Goal: Task Accomplishment & Management: Manage account settings

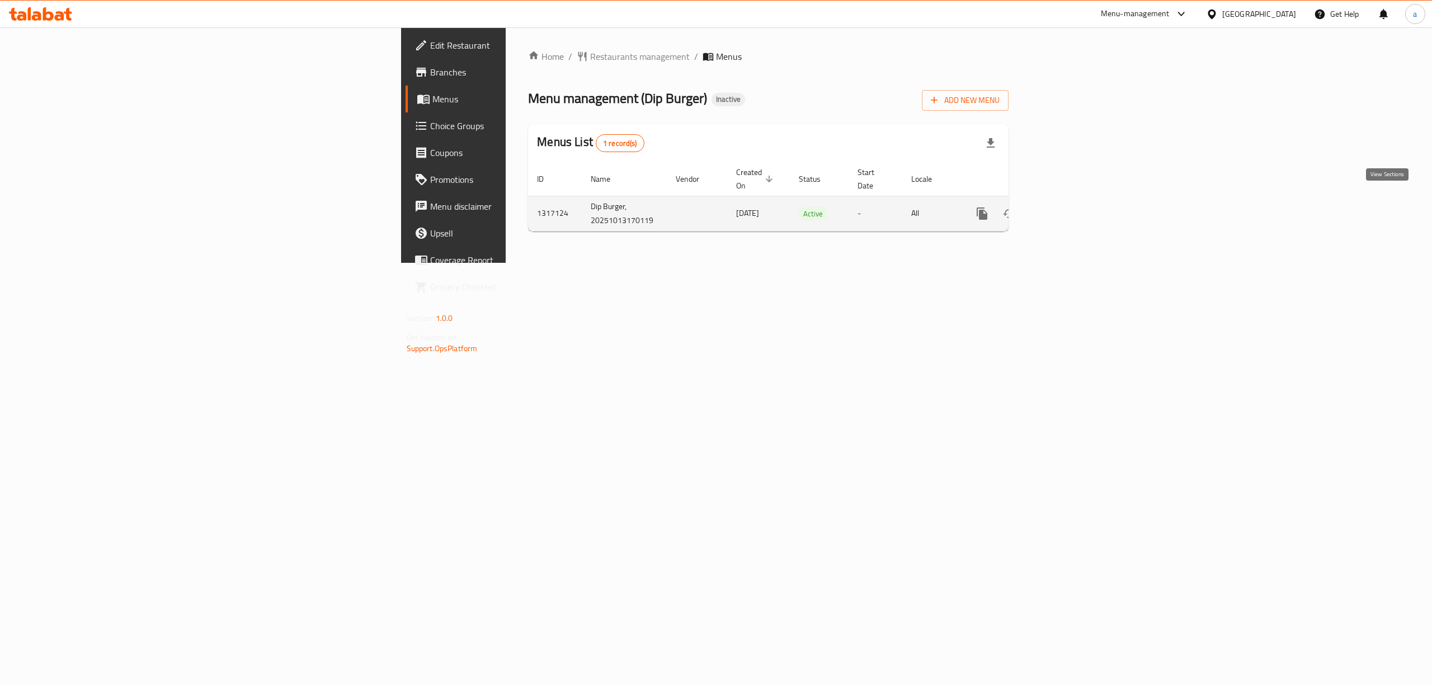
click at [1070, 207] on icon "enhanced table" at bounding box center [1062, 213] width 13 height 13
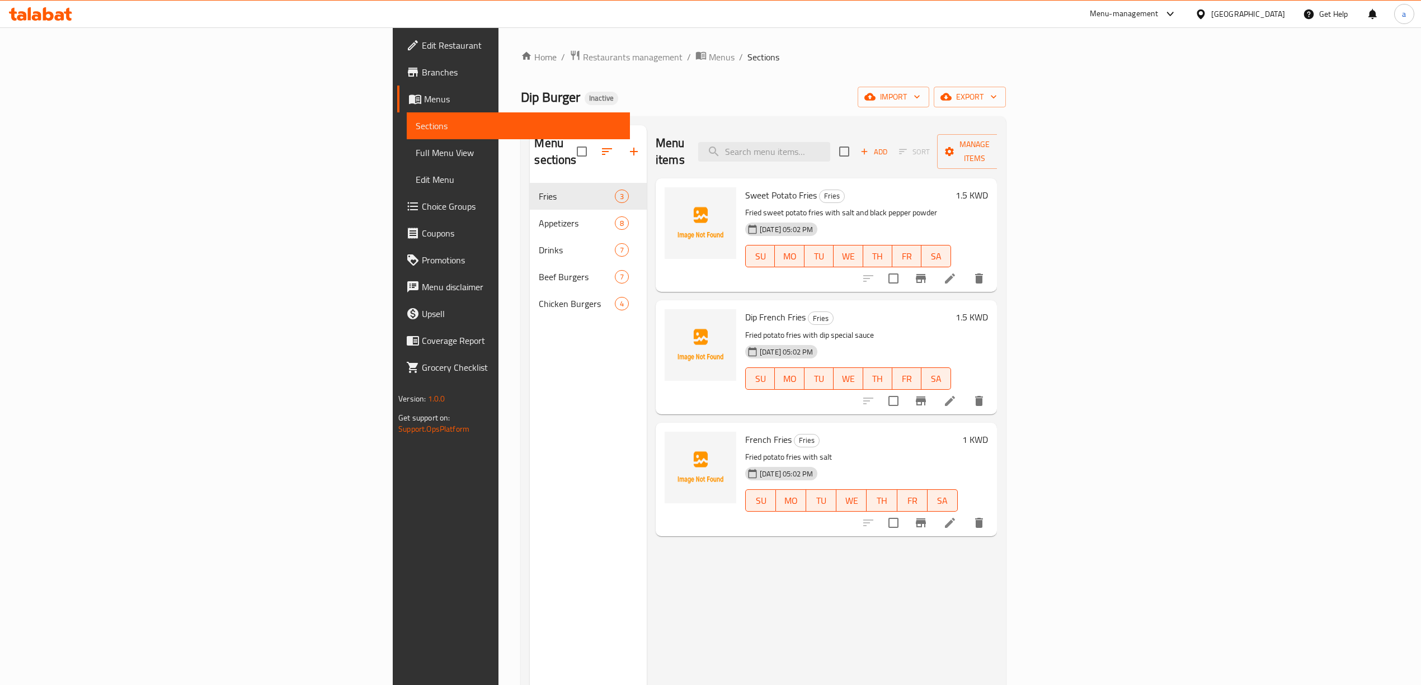
click at [416, 124] on span "Sections" at bounding box center [518, 125] width 205 height 13
click at [424, 92] on span "Menus" at bounding box center [522, 98] width 197 height 13
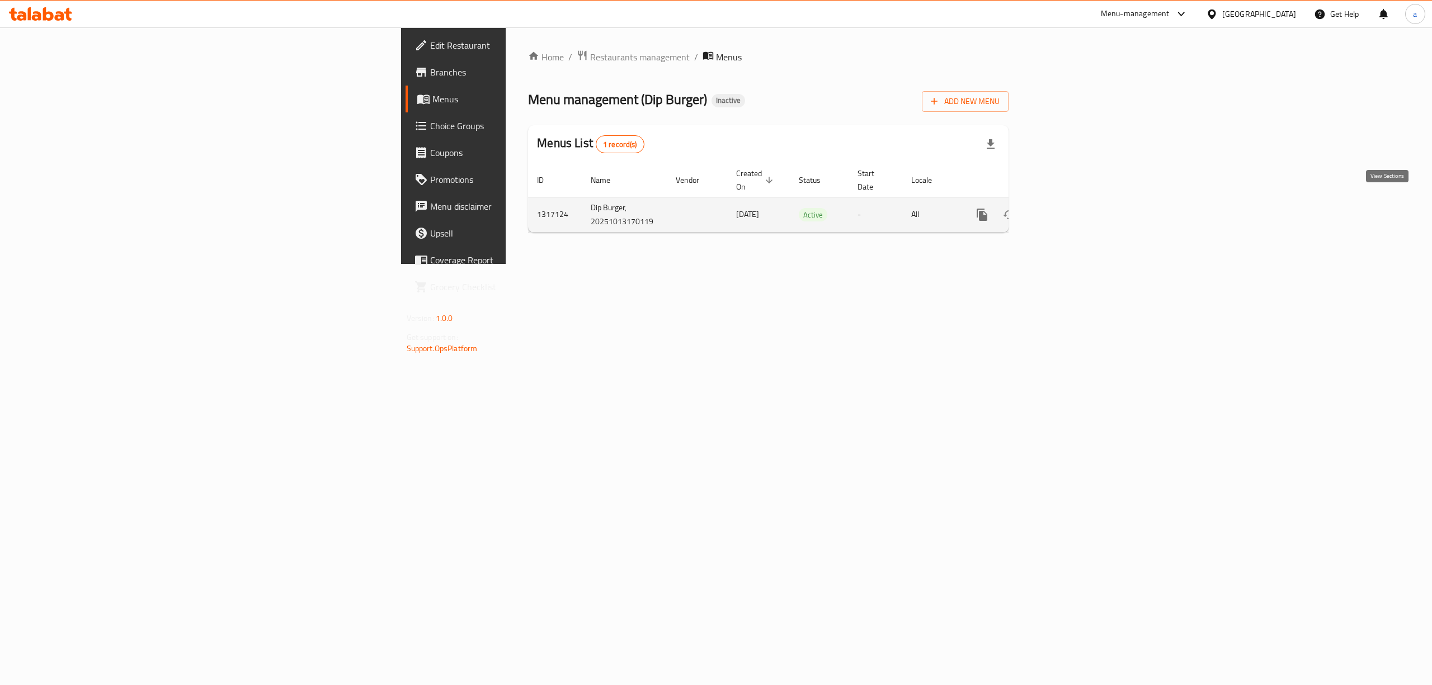
click at [1070, 208] on icon "enhanced table" at bounding box center [1062, 214] width 13 height 13
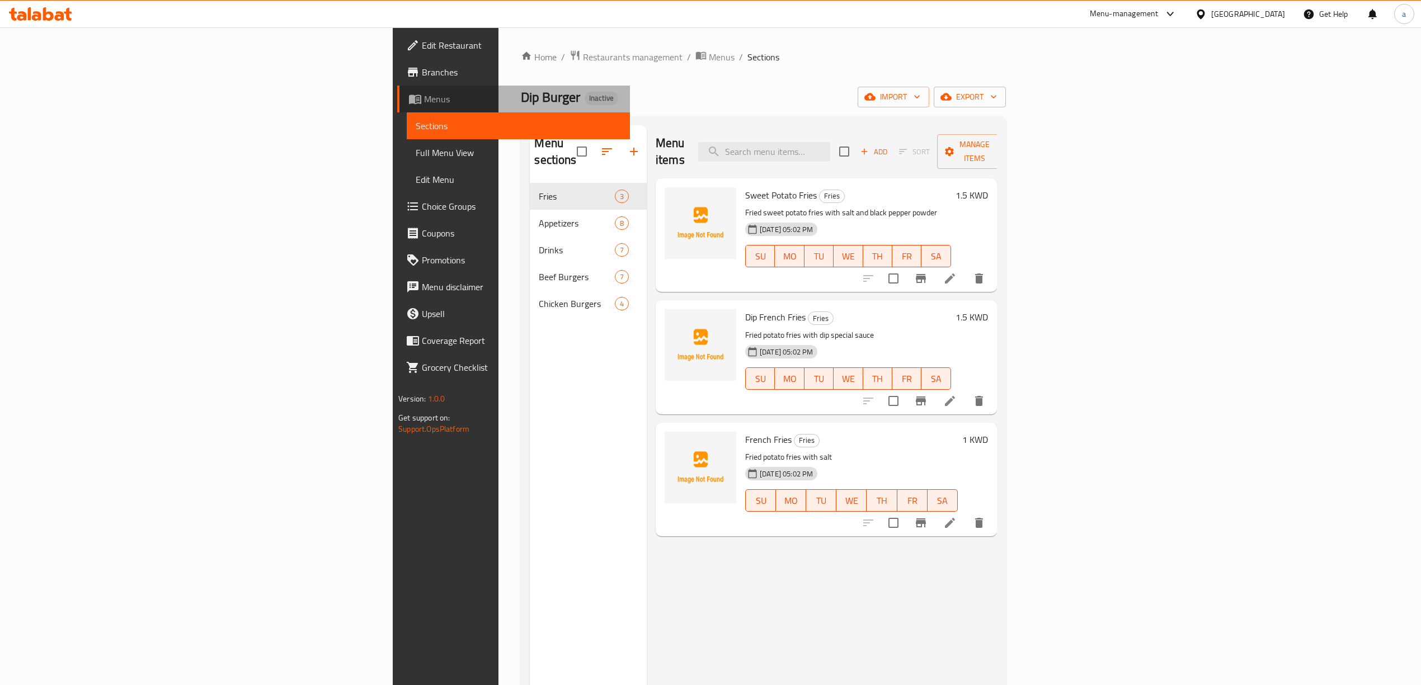
click at [397, 88] on link "Menus" at bounding box center [513, 99] width 233 height 27
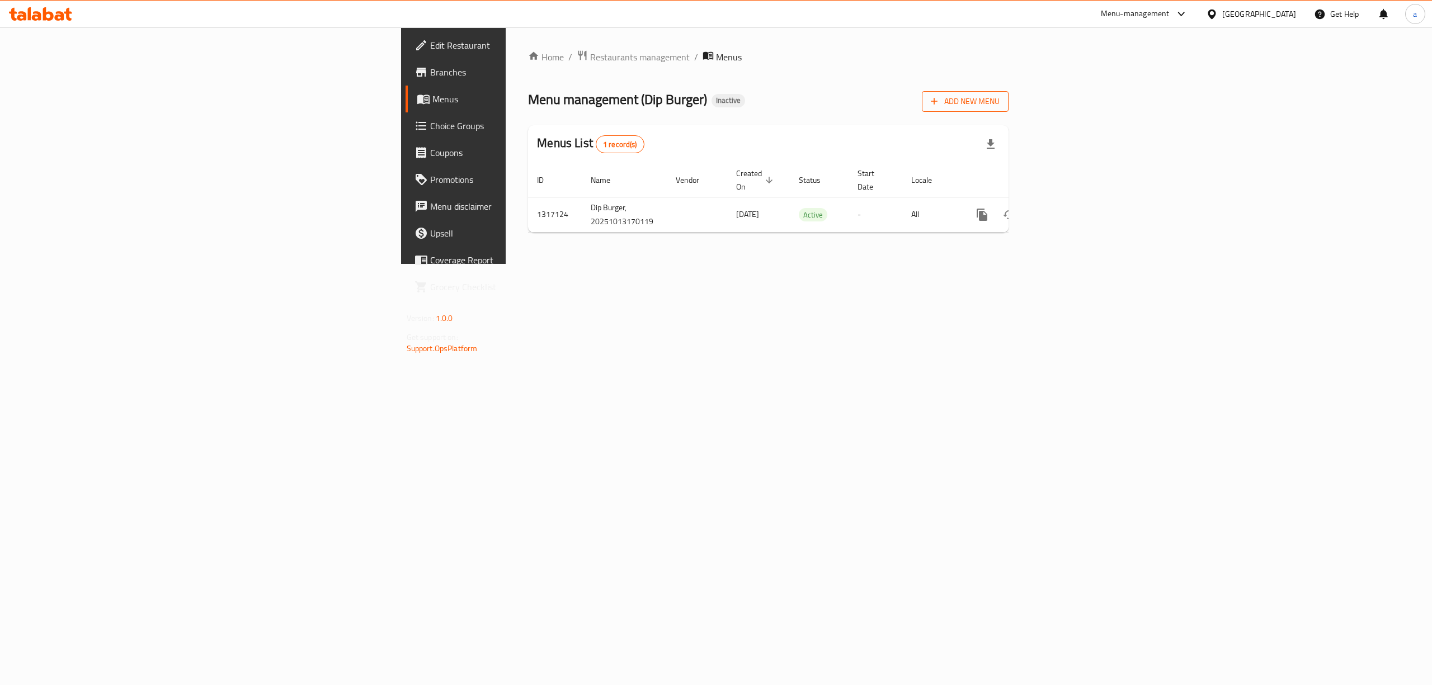
click at [1000, 99] on span "Add New Menu" at bounding box center [965, 102] width 69 height 14
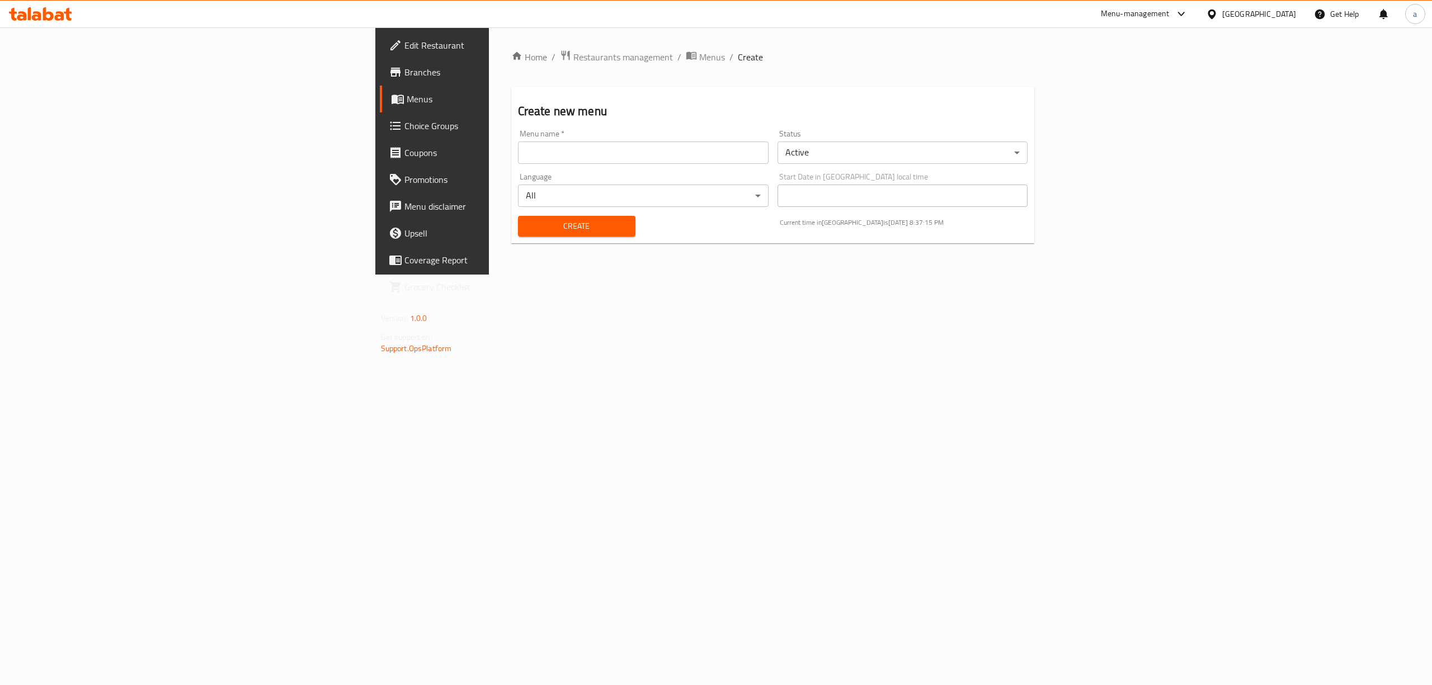
click at [584, 153] on input "text" at bounding box center [643, 153] width 251 height 22
type input "ة"
type input "menuuuuu [DATE]"
click at [527, 231] on span "Create" at bounding box center [577, 226] width 100 height 14
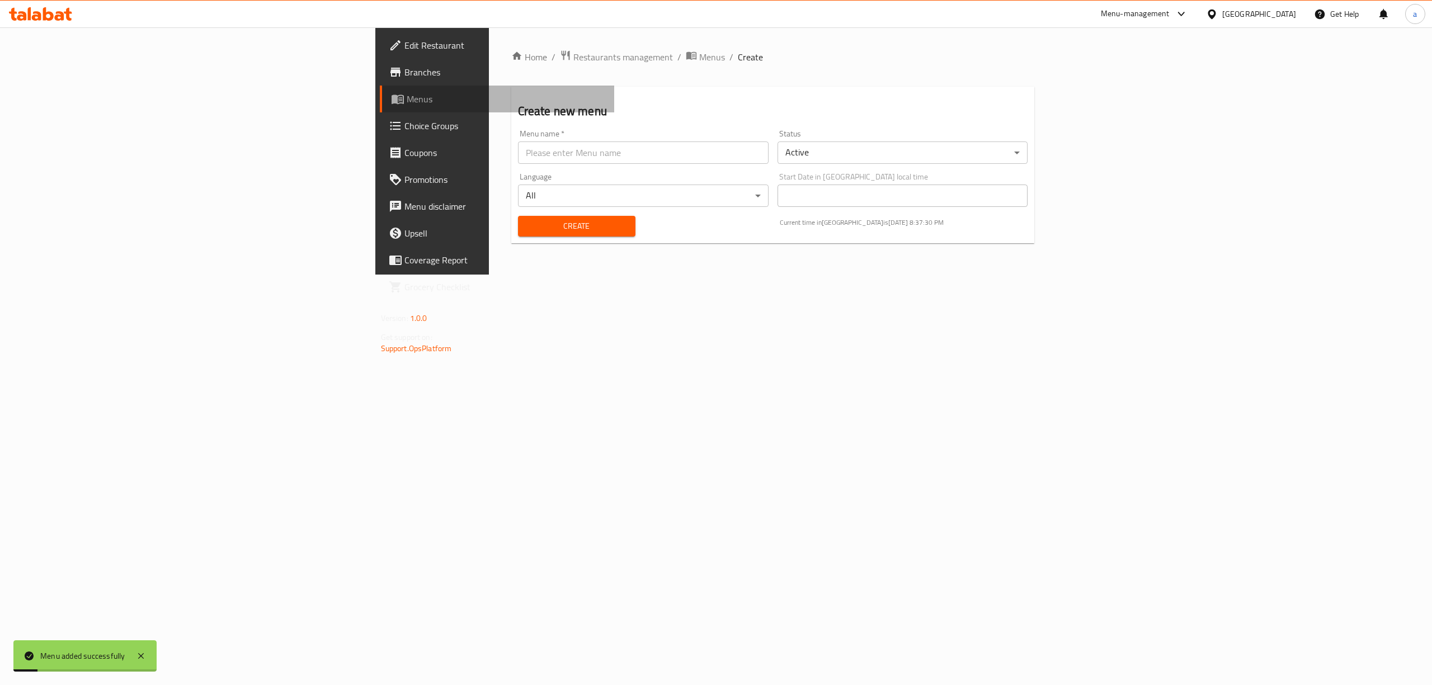
click at [407, 100] on span "Menus" at bounding box center [506, 98] width 199 height 13
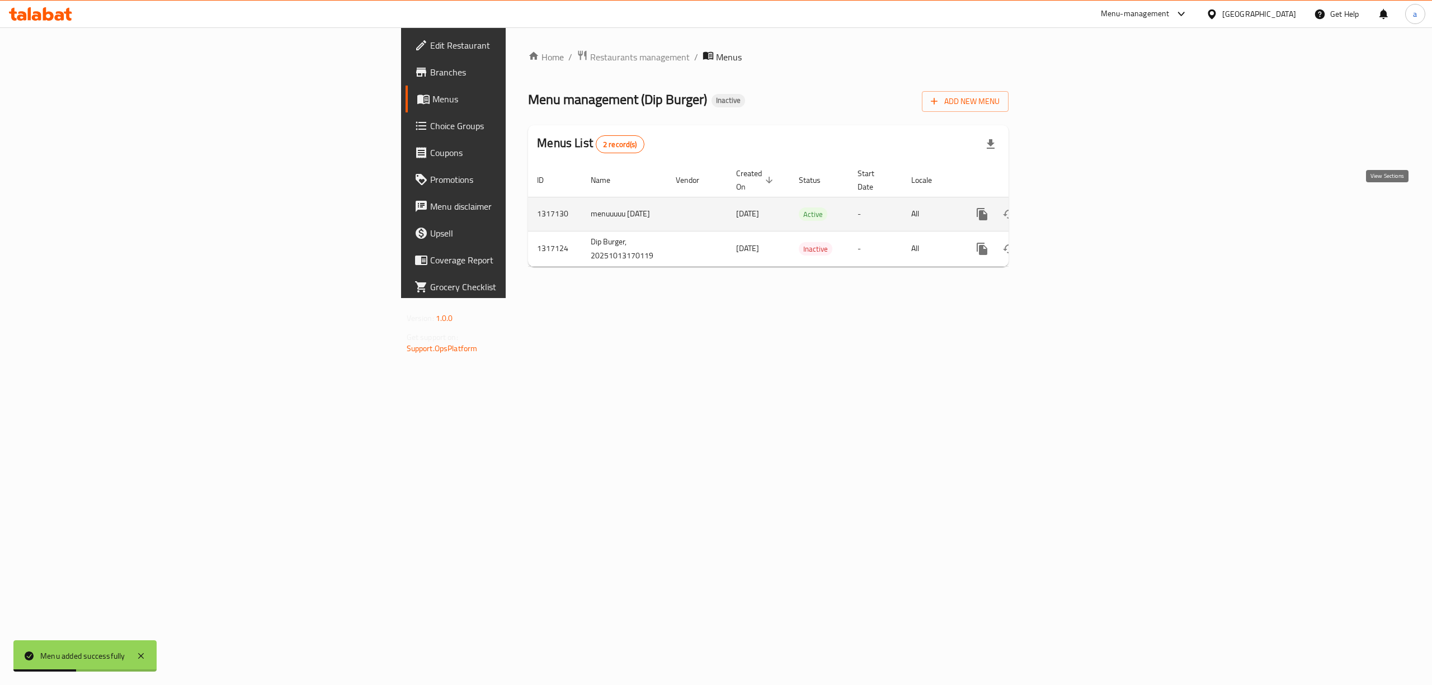
click at [1070, 208] on icon "enhanced table" at bounding box center [1062, 214] width 13 height 13
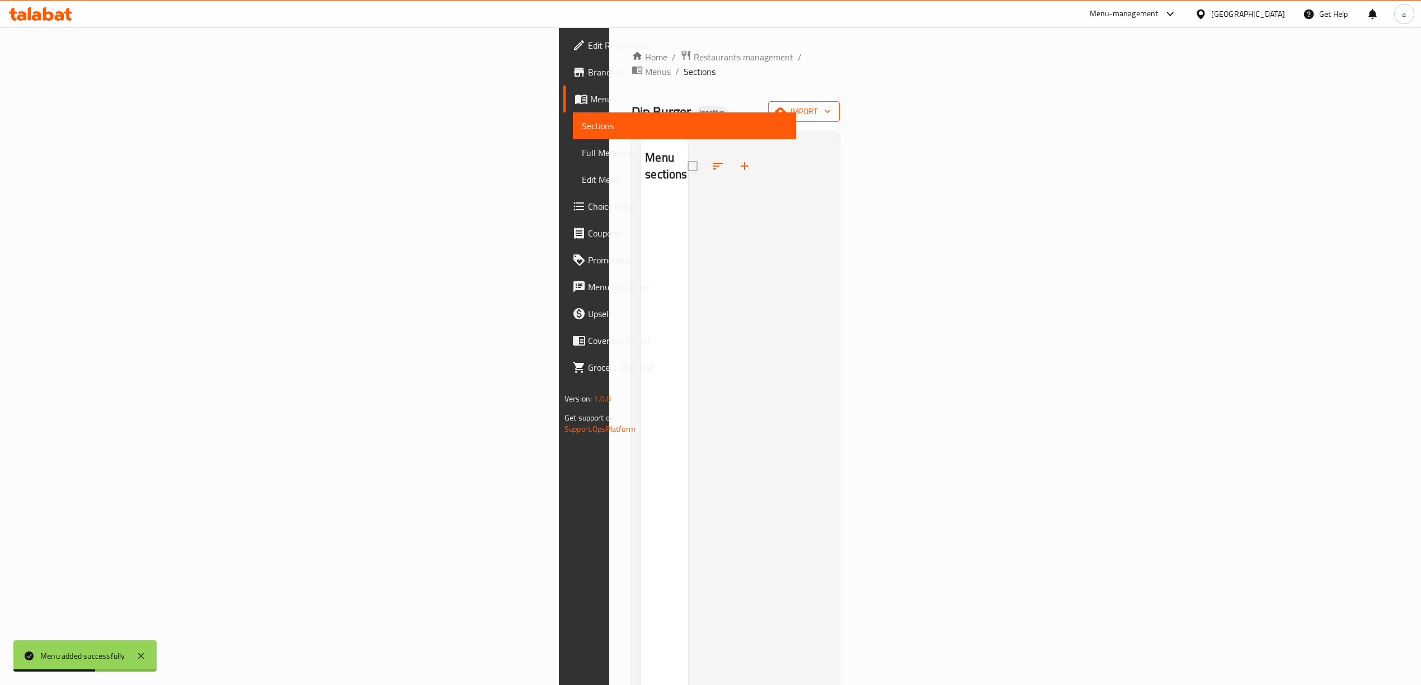
click at [831, 105] on span "import" at bounding box center [804, 112] width 54 height 14
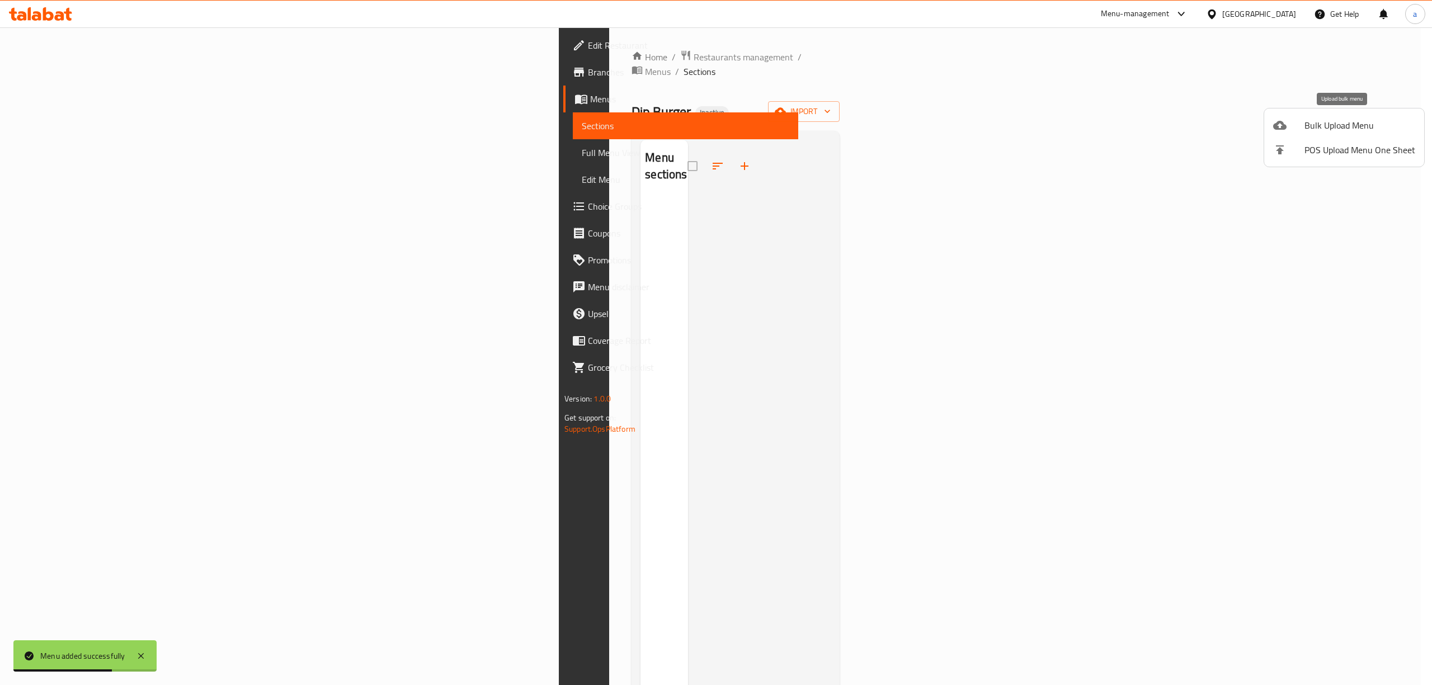
click at [1334, 126] on span "Bulk Upload Menu" at bounding box center [1360, 125] width 111 height 13
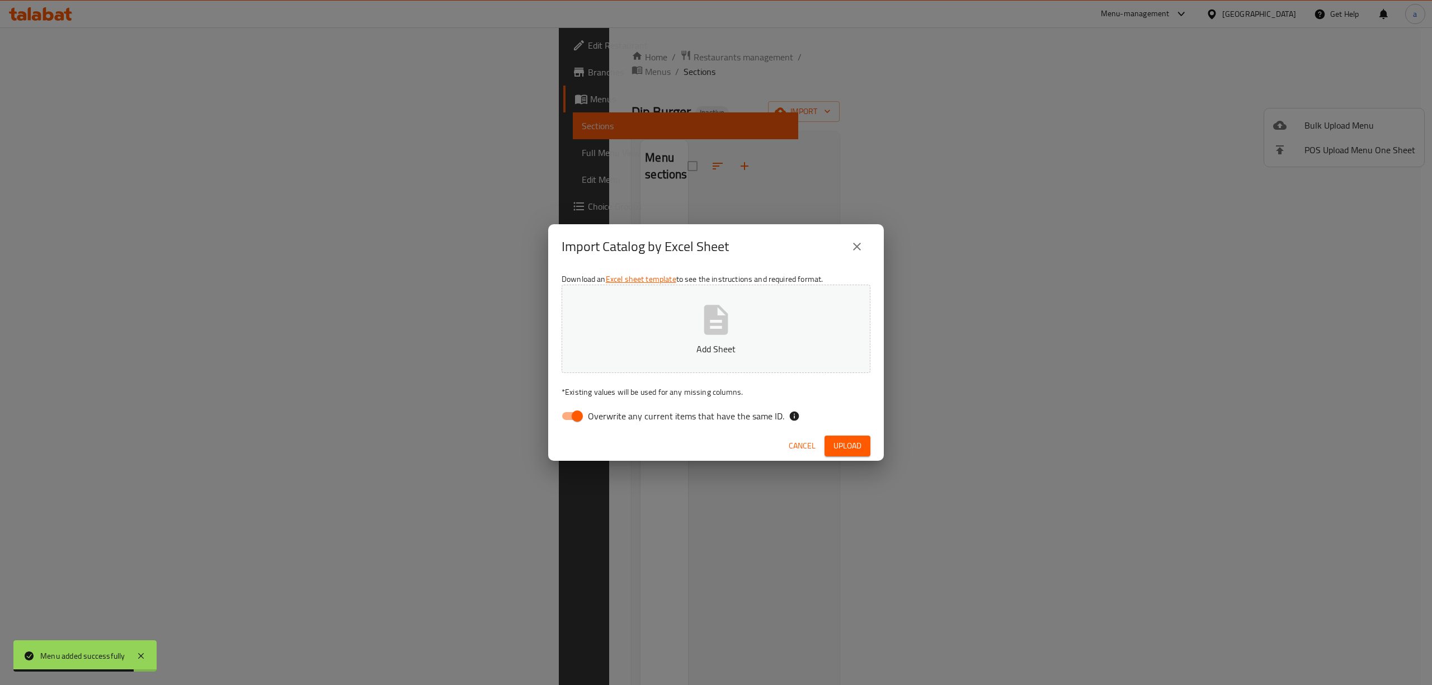
click at [580, 414] on input "Overwrite any current items that have the same ID." at bounding box center [577, 416] width 64 height 21
checkbox input "false"
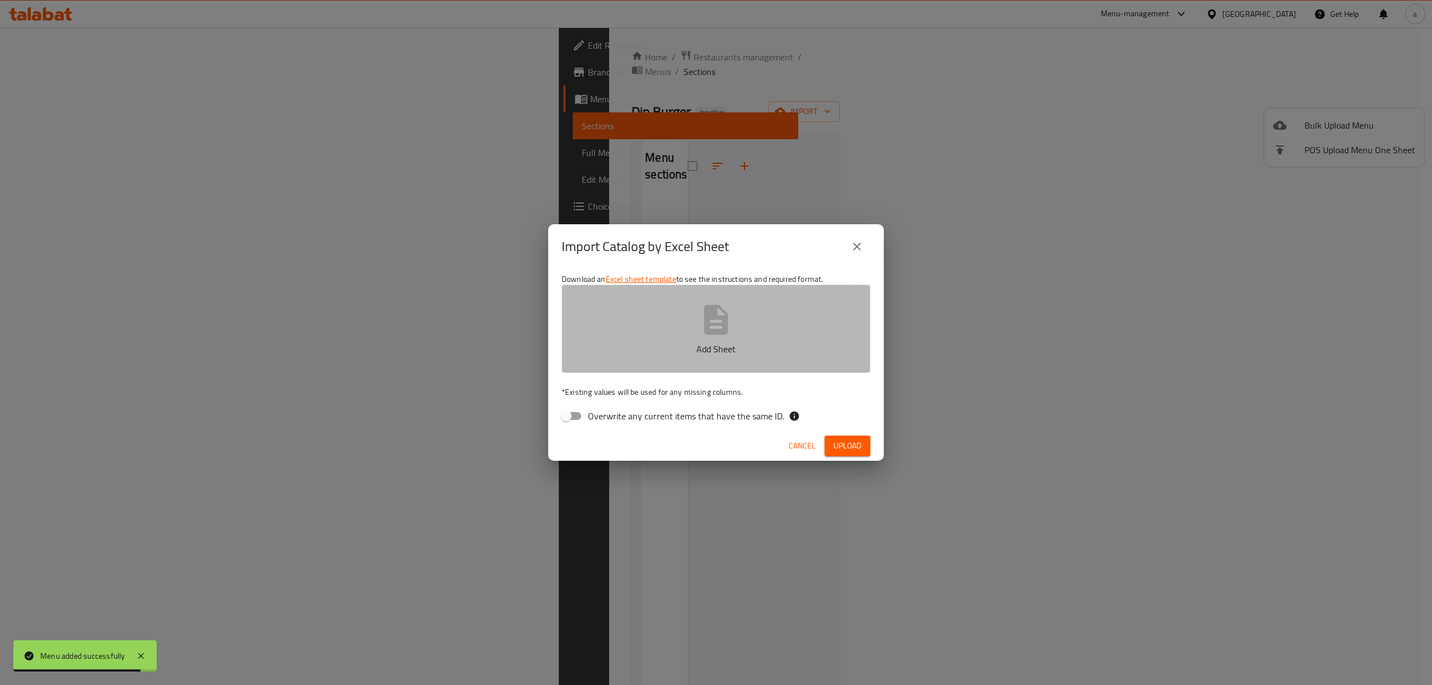
click at [630, 342] on p "Add Sheet" at bounding box center [716, 348] width 274 height 13
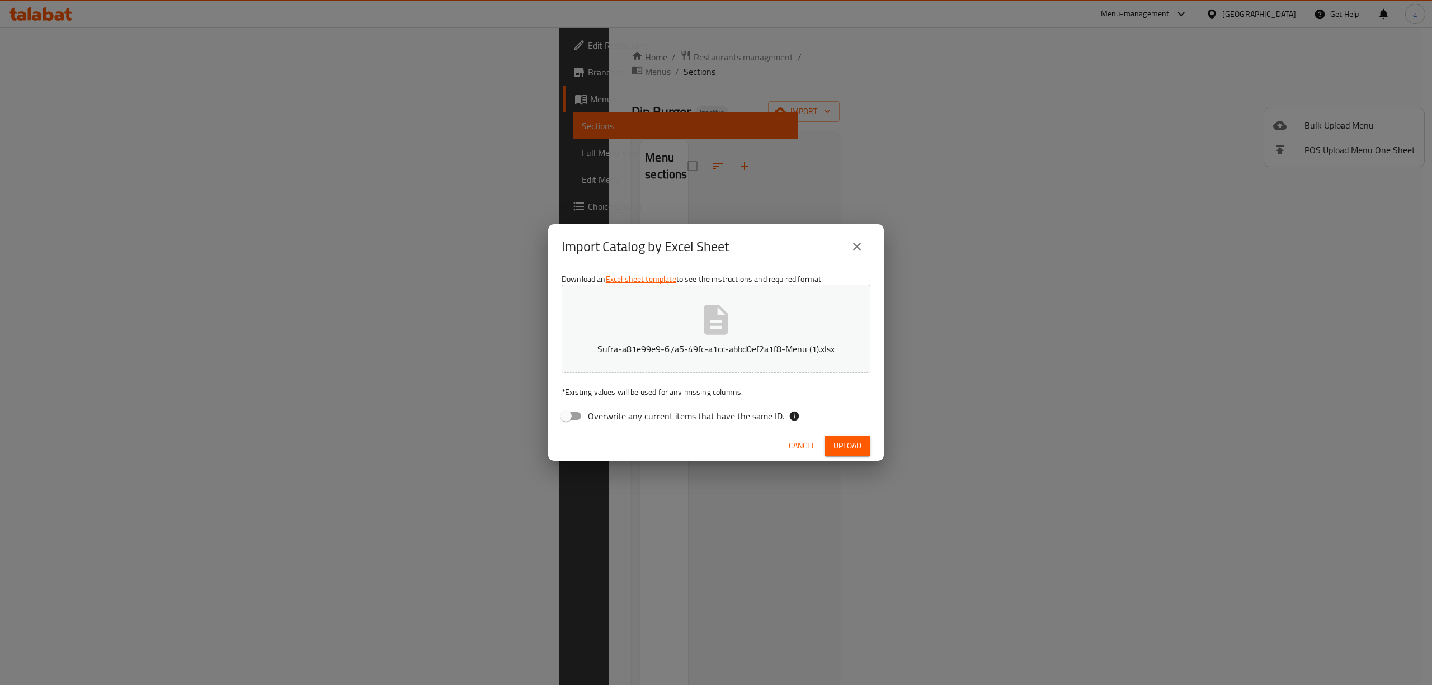
click at [864, 450] on button "Upload" at bounding box center [848, 446] width 46 height 21
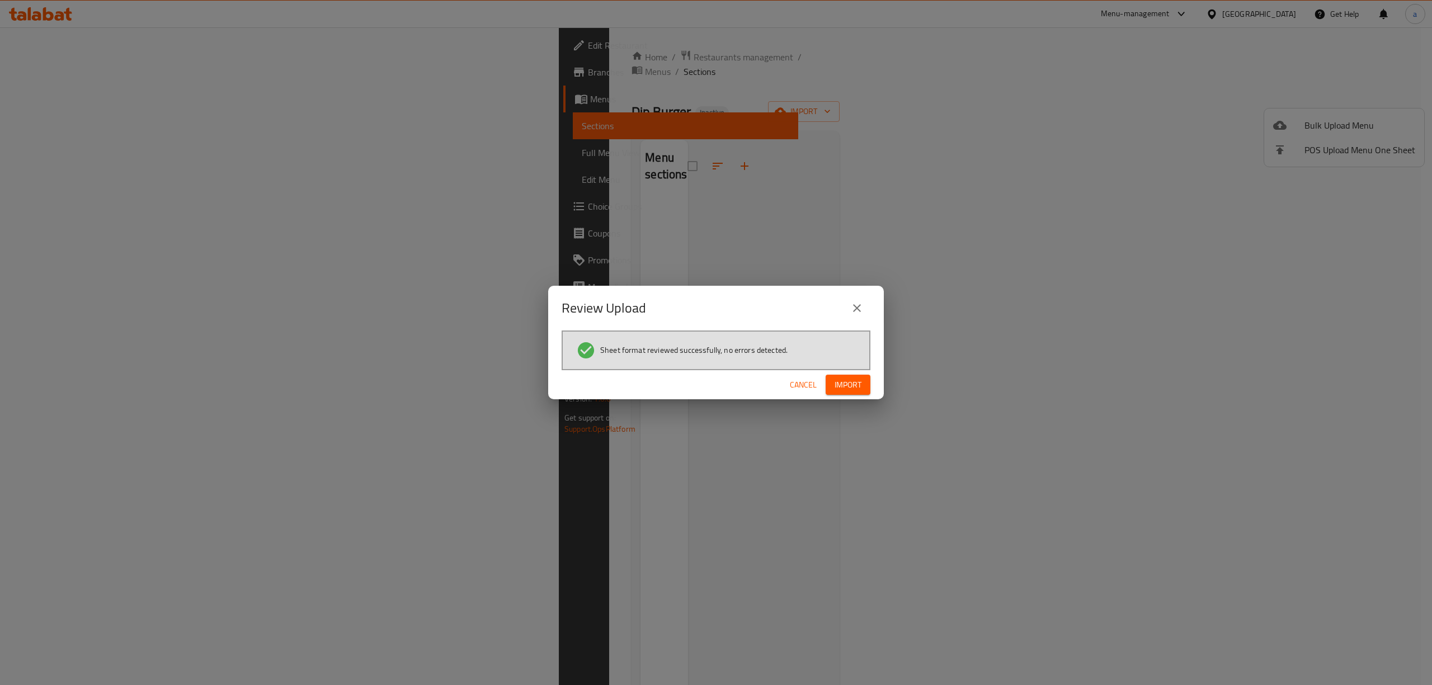
click at [862, 387] on button "Import" at bounding box center [848, 385] width 45 height 21
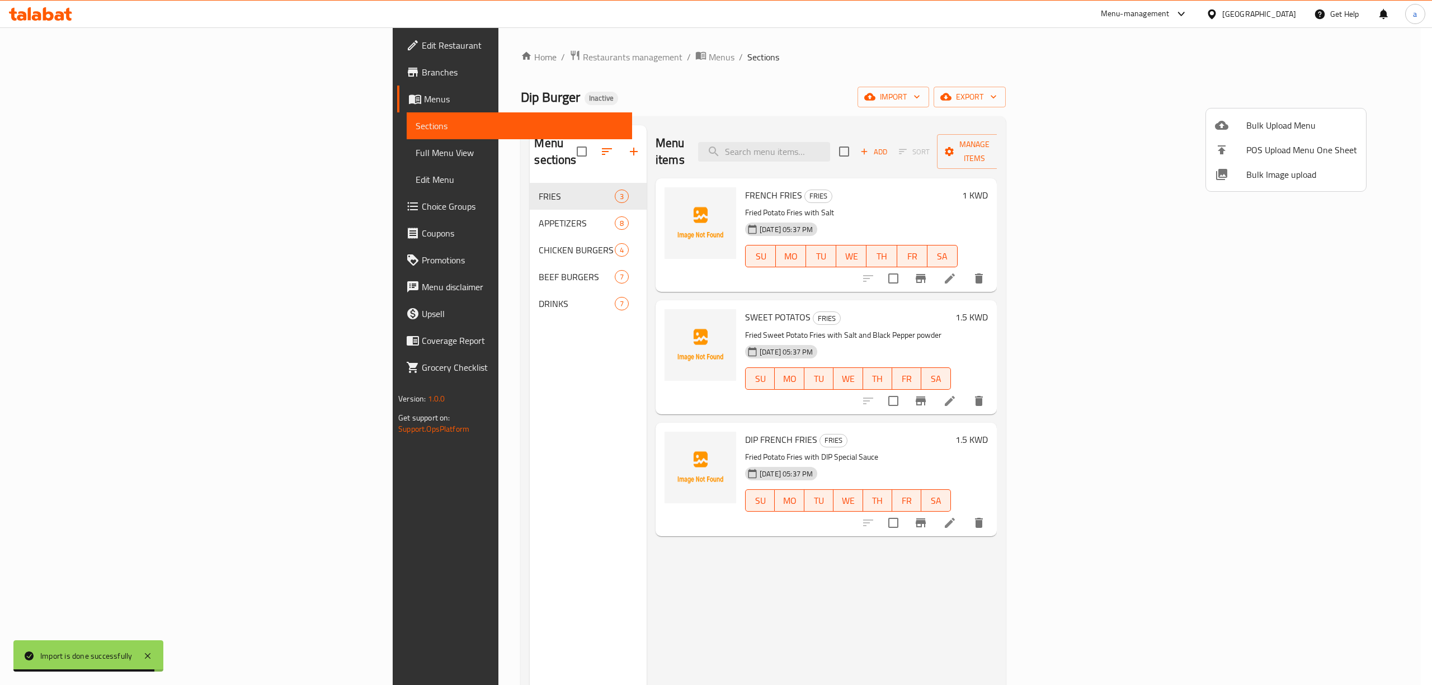
click at [168, 94] on div at bounding box center [716, 342] width 1432 height 685
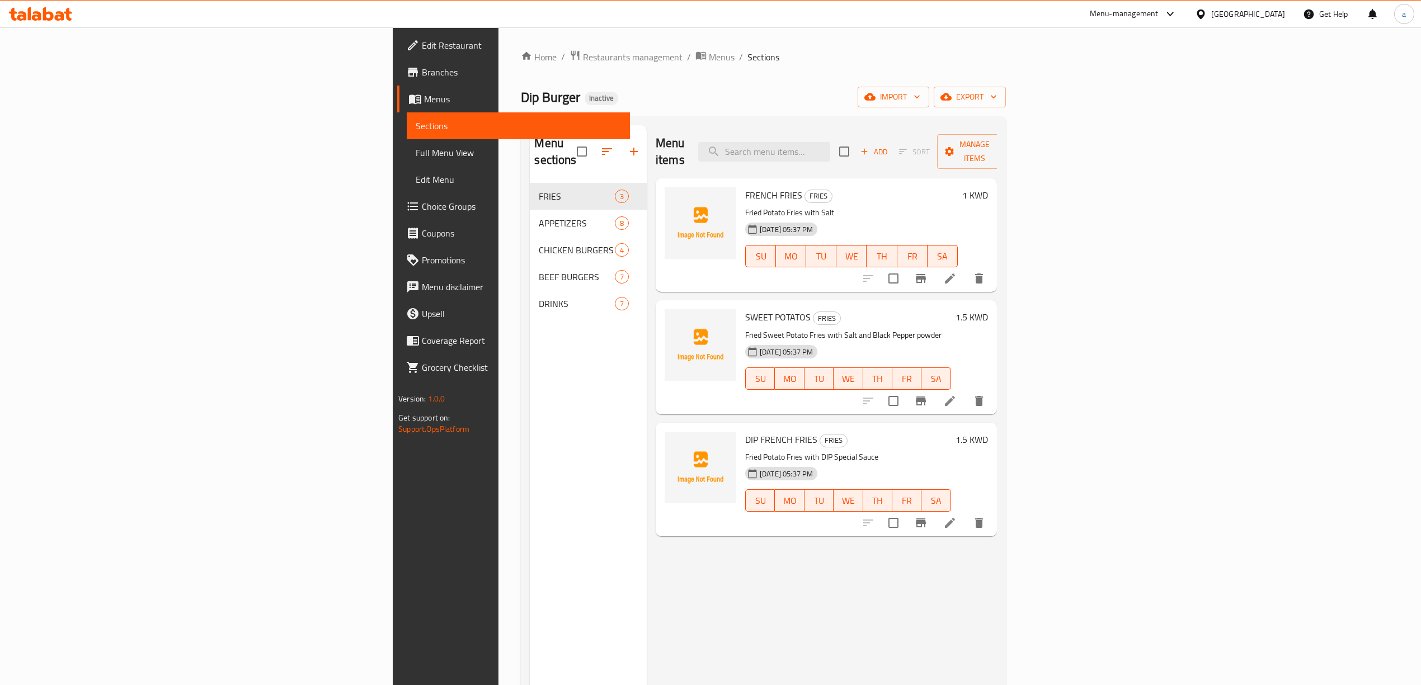
click at [424, 94] on span "Menus" at bounding box center [522, 98] width 197 height 13
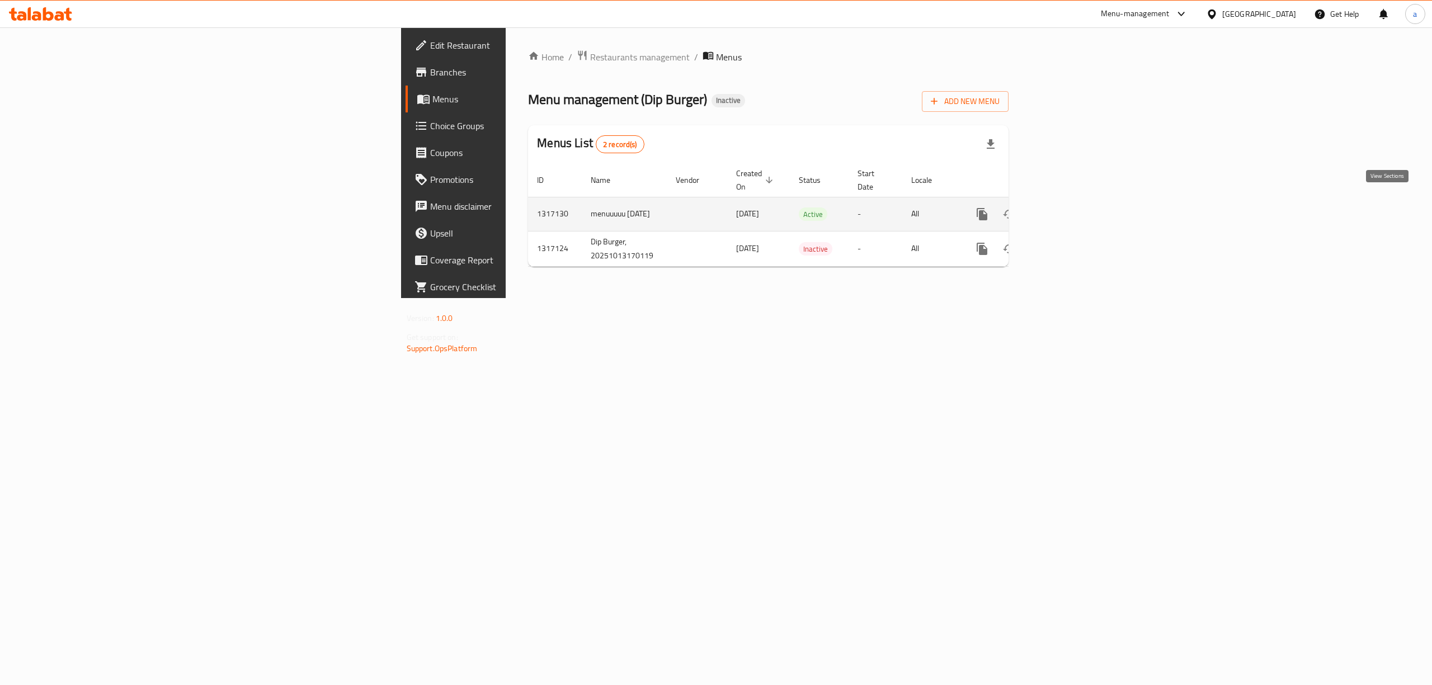
click at [1076, 204] on link "enhanced table" at bounding box center [1063, 214] width 27 height 27
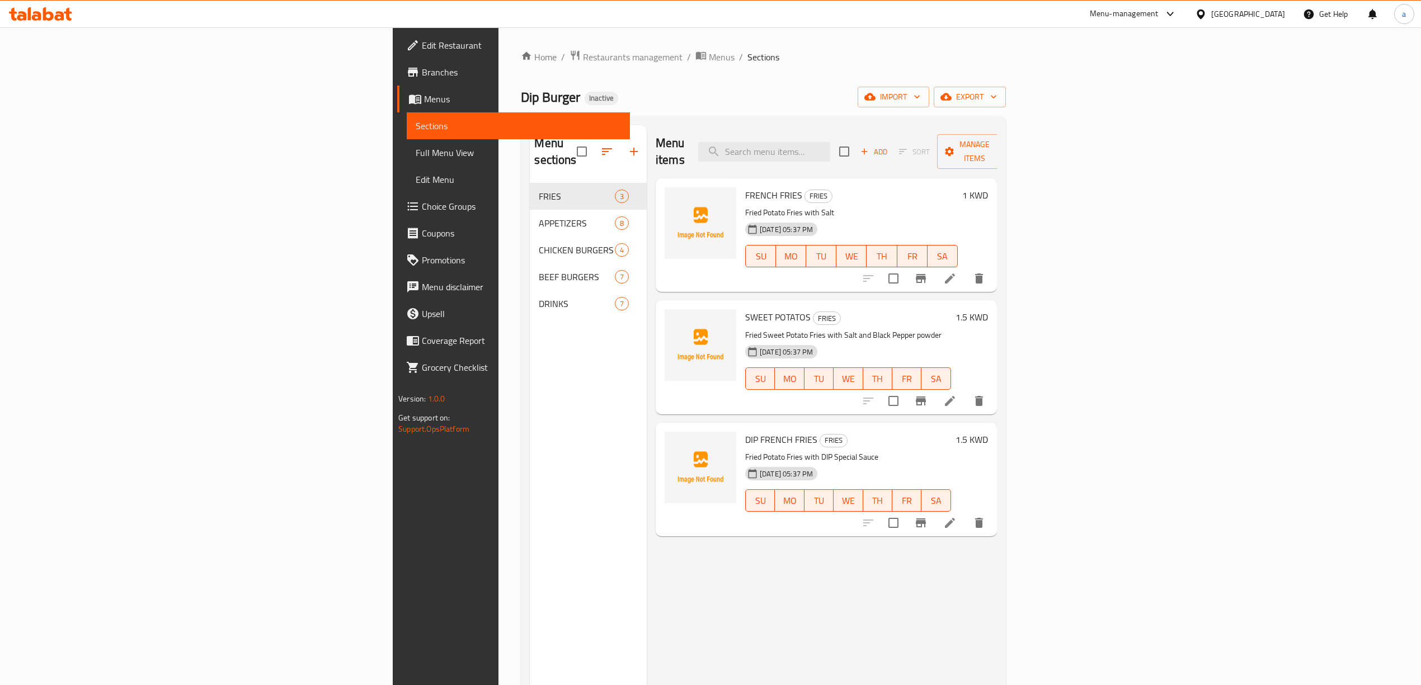
click at [416, 148] on span "Full Menu View" at bounding box center [518, 152] width 205 height 13
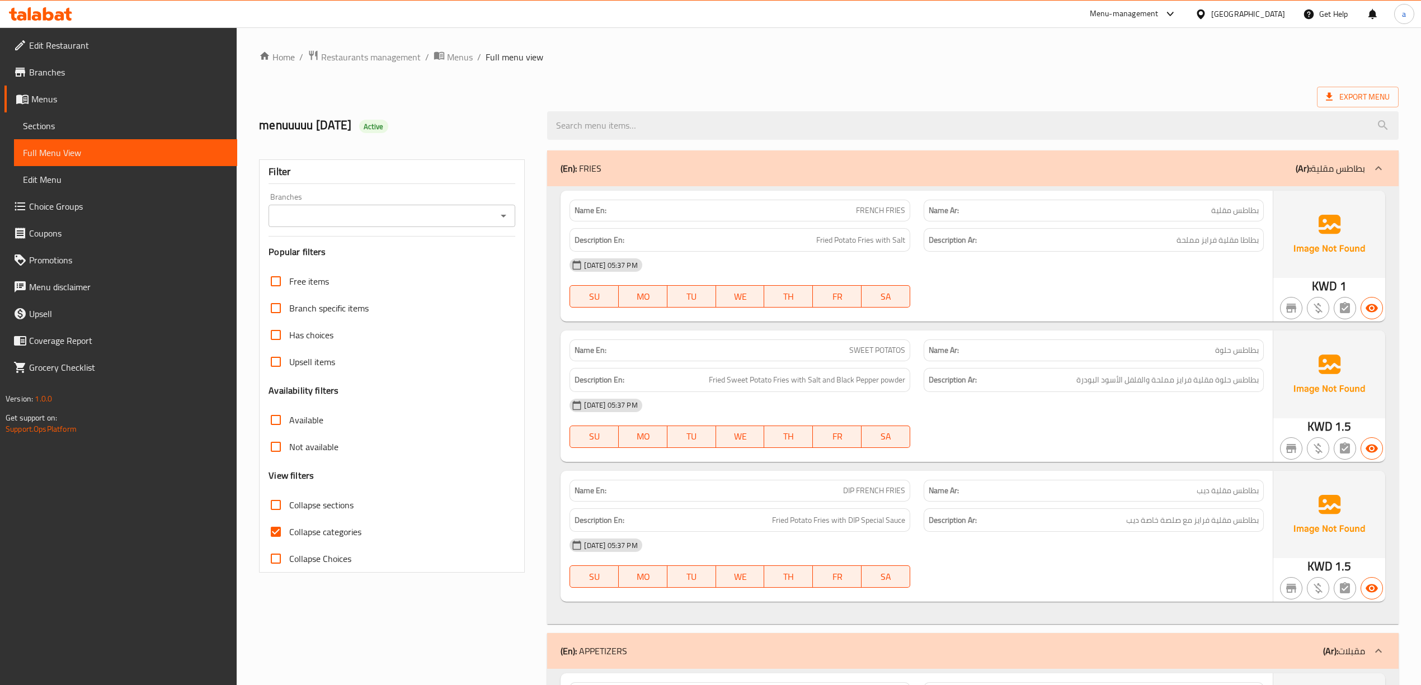
click at [332, 529] on span "Collapse categories" at bounding box center [325, 531] width 72 height 13
click at [289, 529] on input "Collapse categories" at bounding box center [275, 532] width 27 height 27
checkbox input "false"
click at [92, 45] on span "Edit Restaurant" at bounding box center [128, 45] width 199 height 13
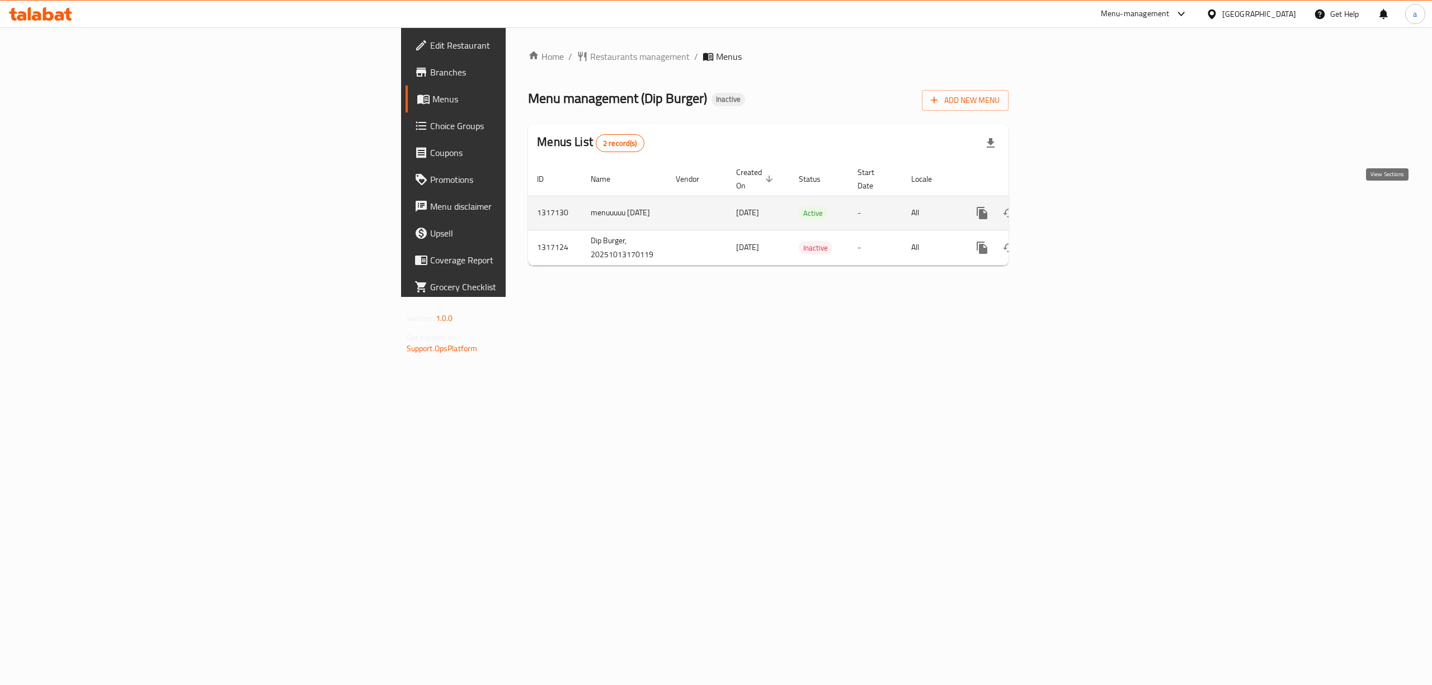
click at [1076, 209] on link "enhanced table" at bounding box center [1063, 213] width 27 height 27
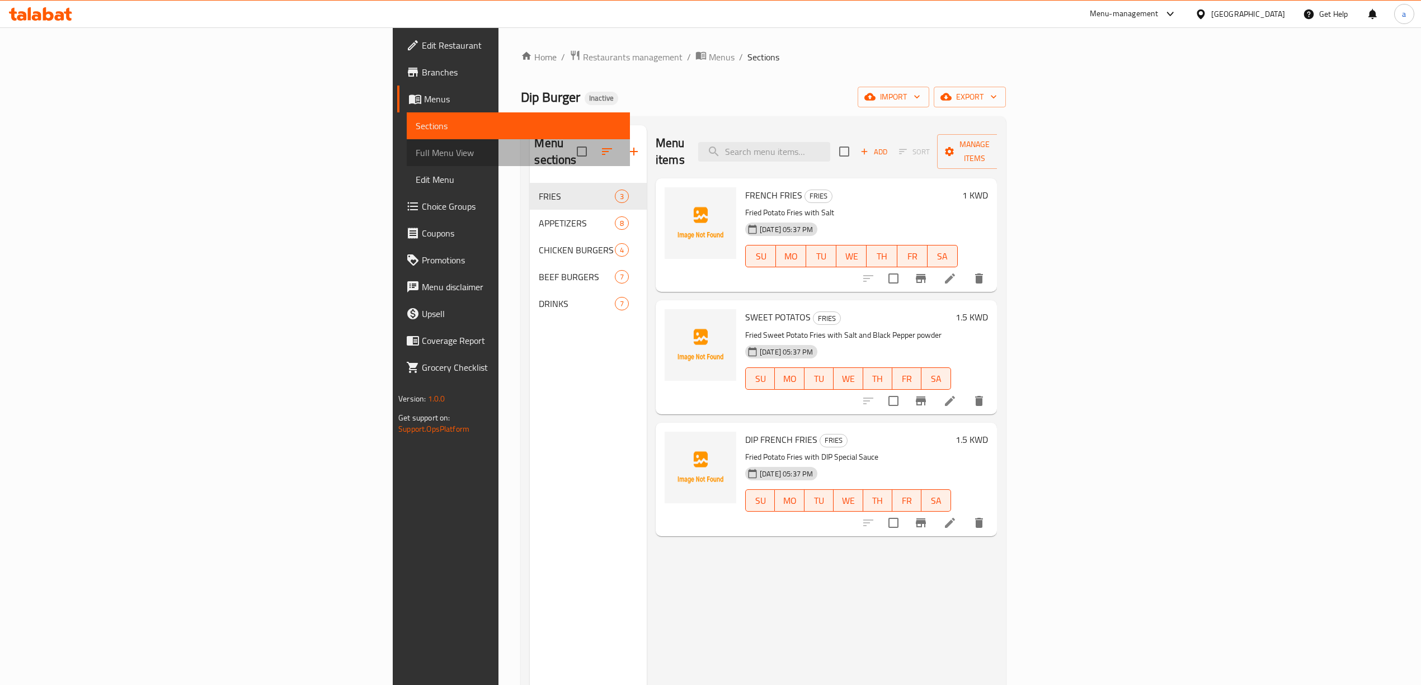
click at [416, 151] on span "Full Menu View" at bounding box center [518, 152] width 205 height 13
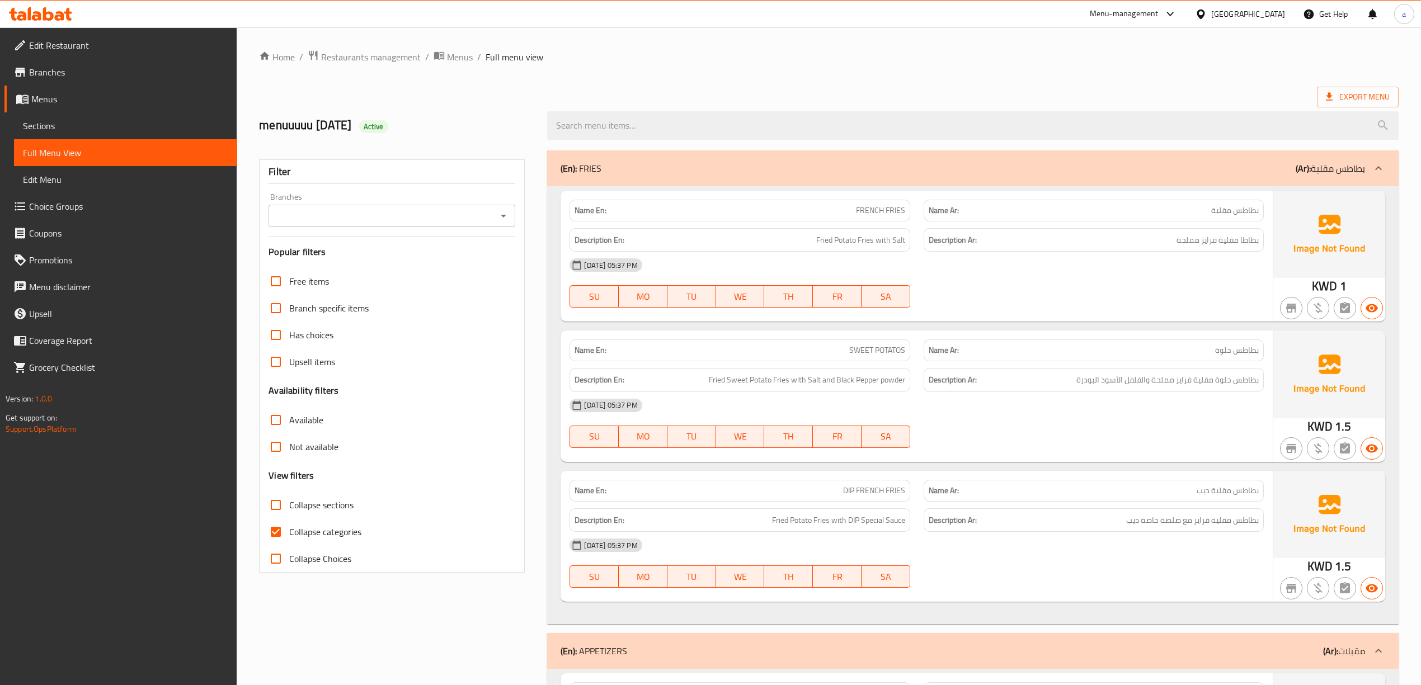
click at [283, 530] on input "Collapse categories" at bounding box center [275, 532] width 27 height 27
checkbox input "false"
drag, startPoint x: 746, startPoint y: 73, endPoint x: 506, endPoint y: 322, distance: 346.2
click at [1115, 50] on ol "Home / Restaurants management / Menus / Full menu view" at bounding box center [829, 57] width 1140 height 15
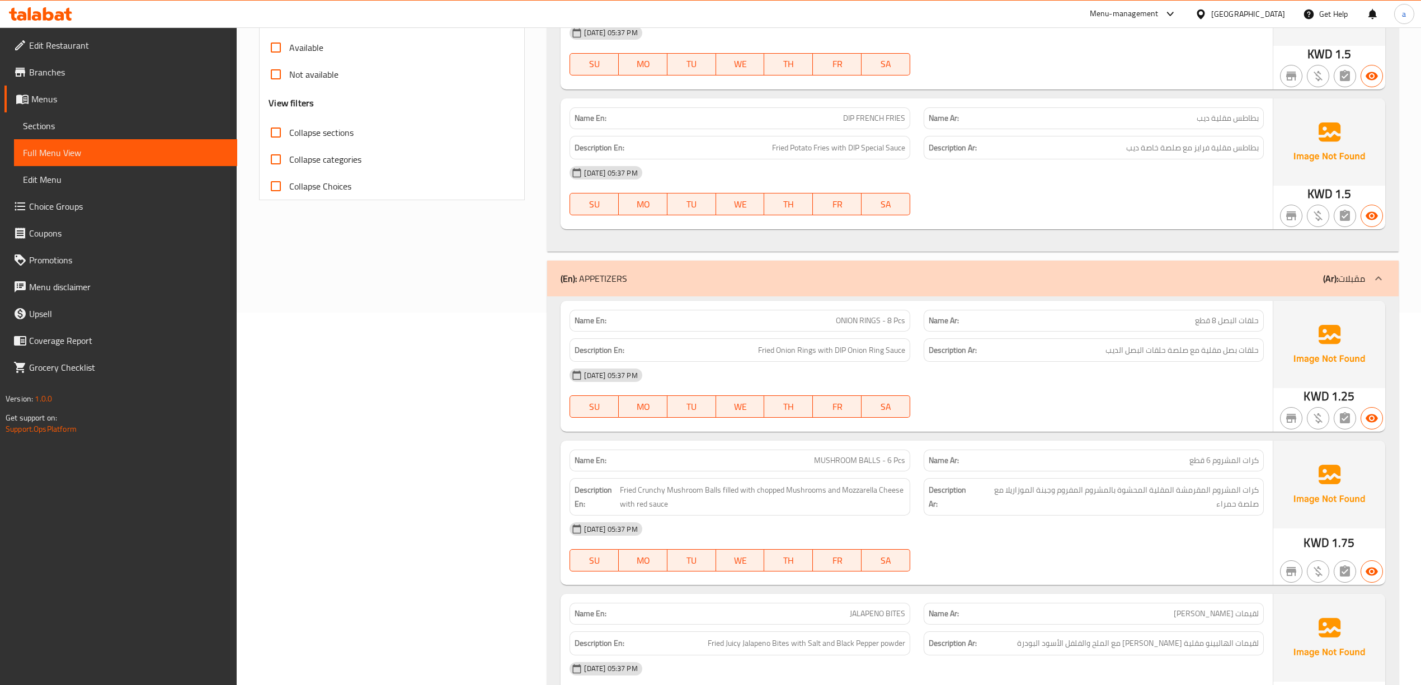
scroll to position [596, 0]
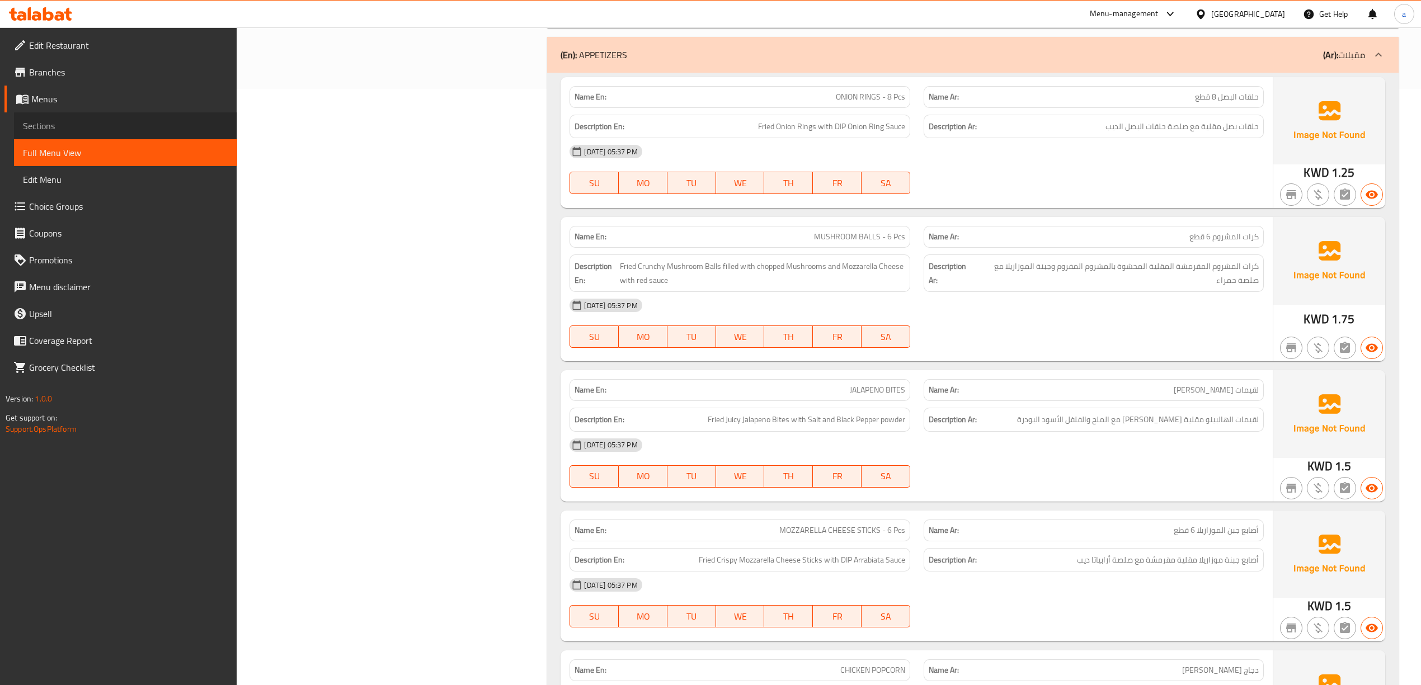
click at [101, 131] on span "Sections" at bounding box center [125, 125] width 205 height 13
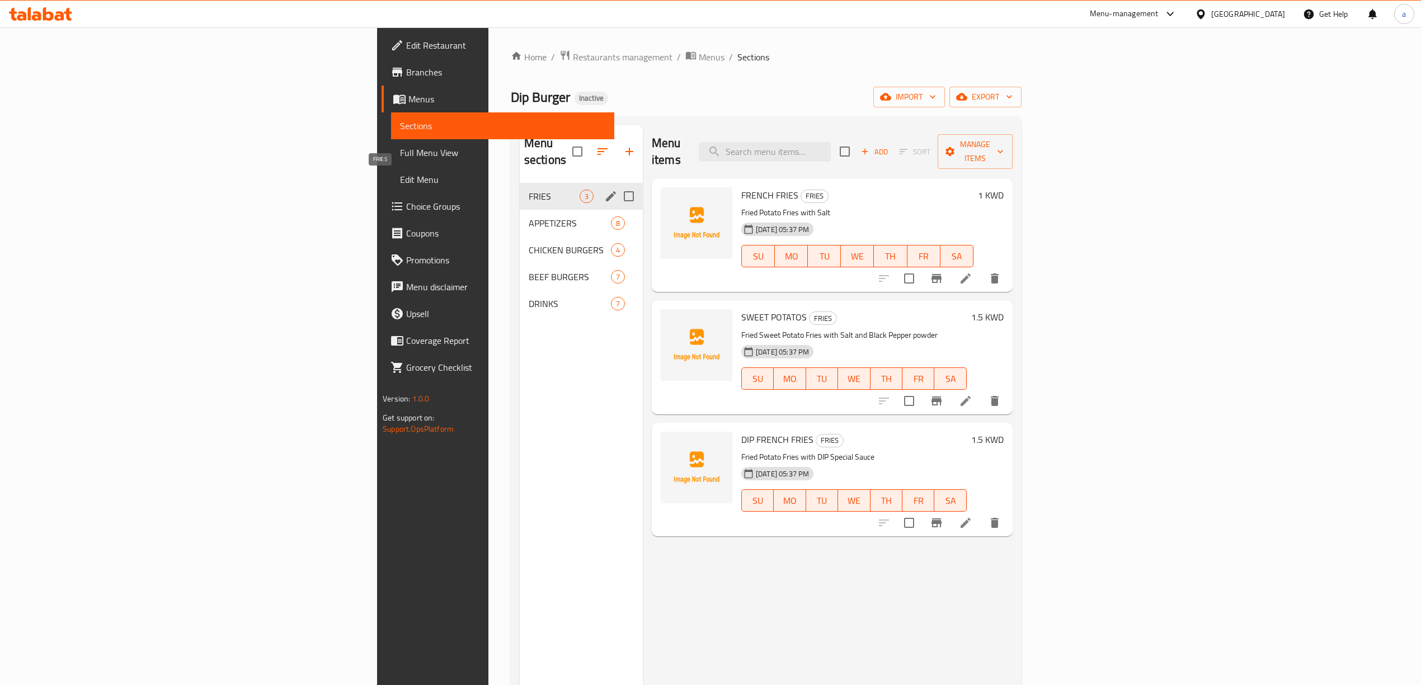
click at [529, 190] on span "FRIES" at bounding box center [554, 196] width 51 height 13
click at [529, 217] on span "APPETIZERS" at bounding box center [554, 223] width 51 height 13
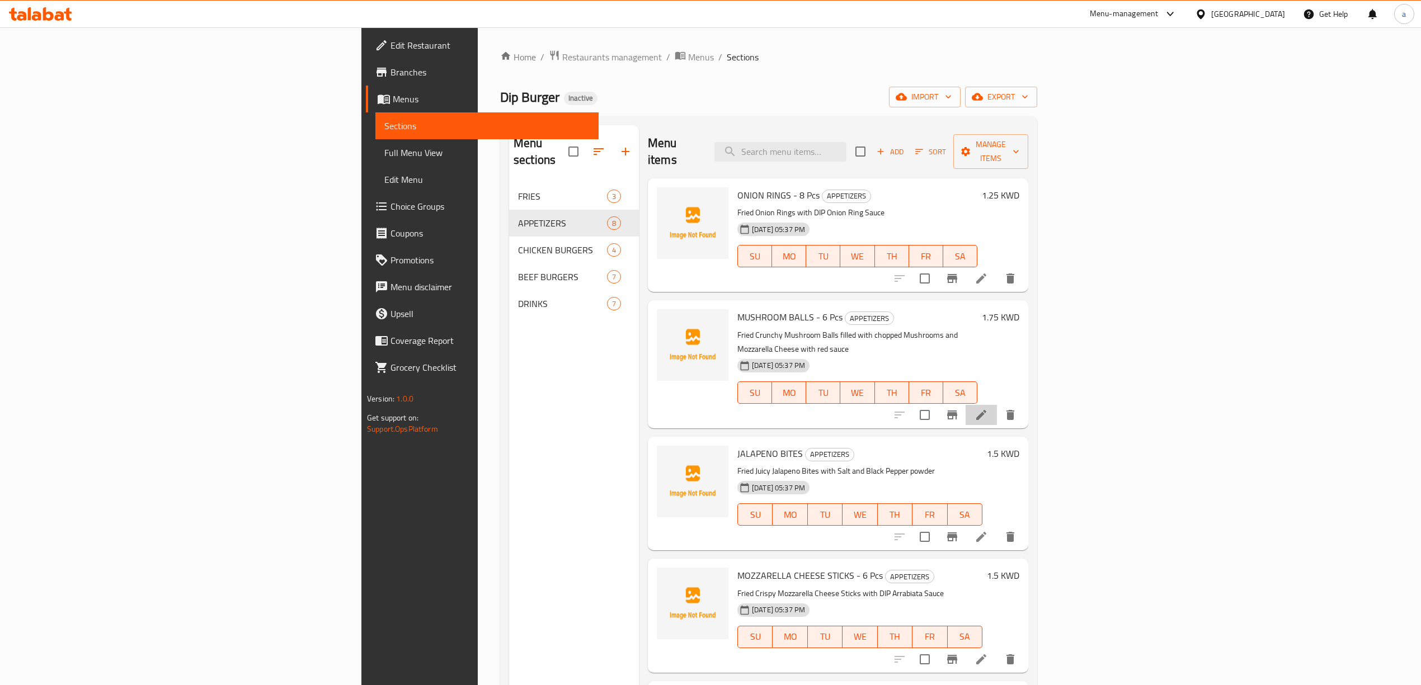
click at [997, 405] on li at bounding box center [981, 415] width 31 height 20
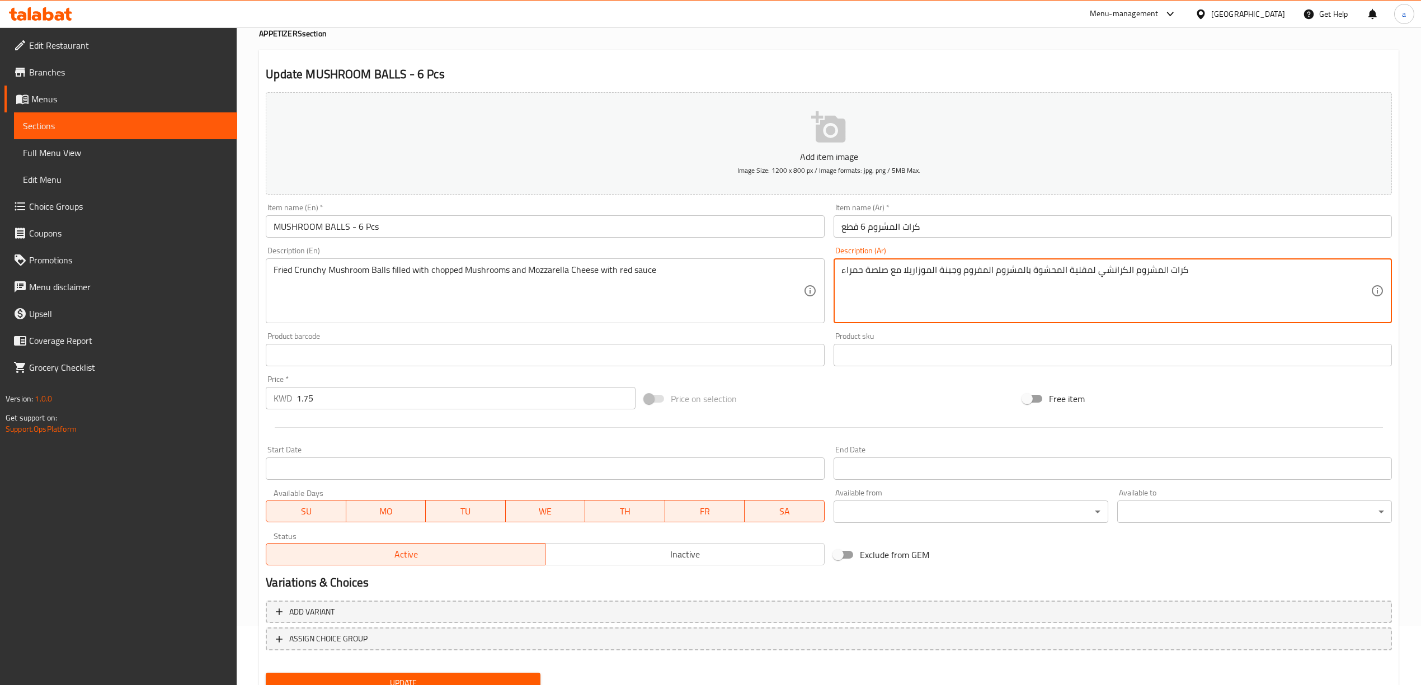
scroll to position [104, 0]
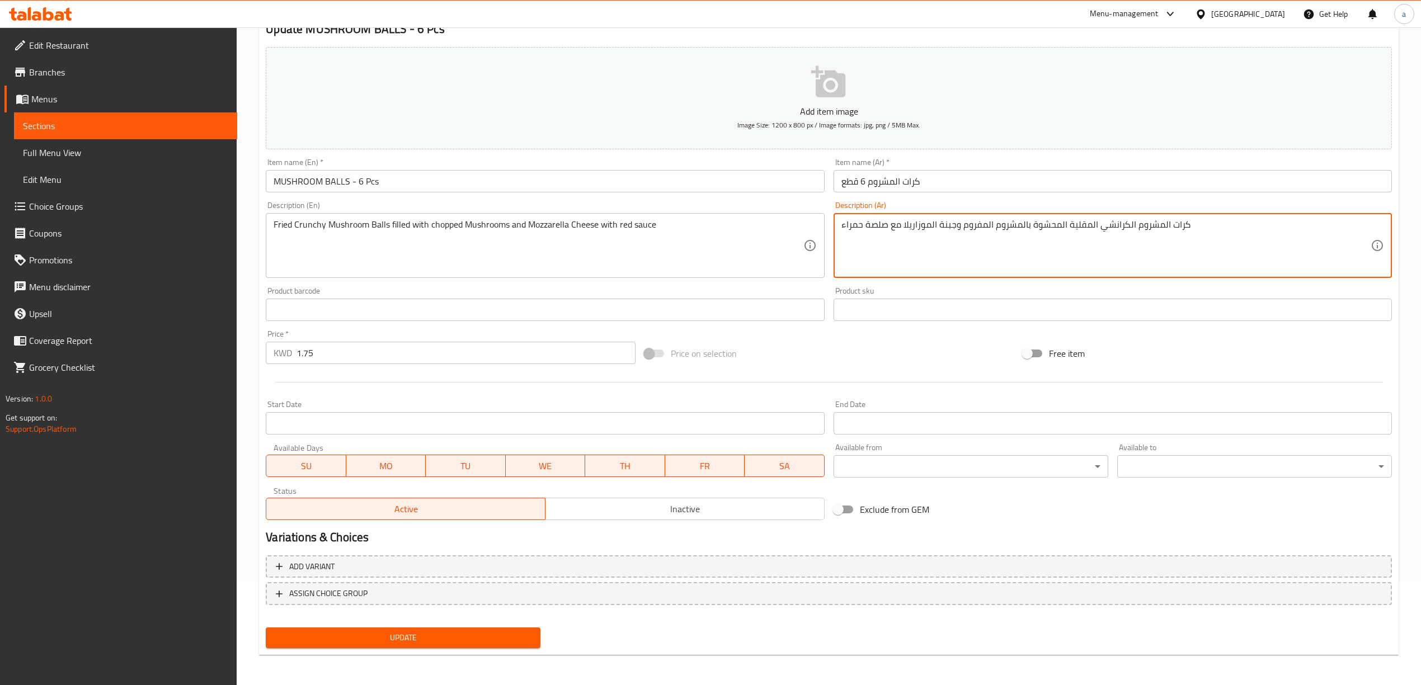
type textarea "كرات المشروم الكرانشي المقلية المحشوة بالمشروم المفروم وجبنة الموزاريلا مع صلصة…"
click at [381, 631] on span "Update" at bounding box center [403, 638] width 257 height 14
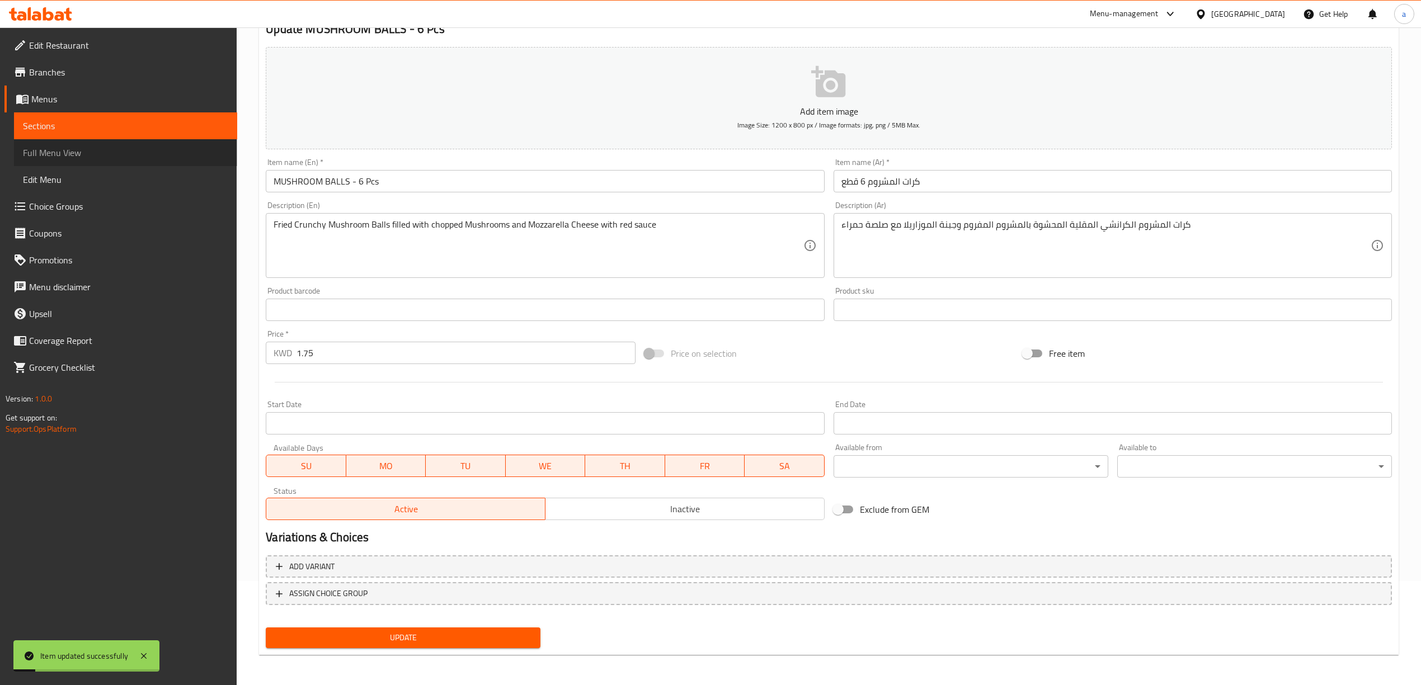
click at [153, 150] on span "Full Menu View" at bounding box center [125, 152] width 205 height 13
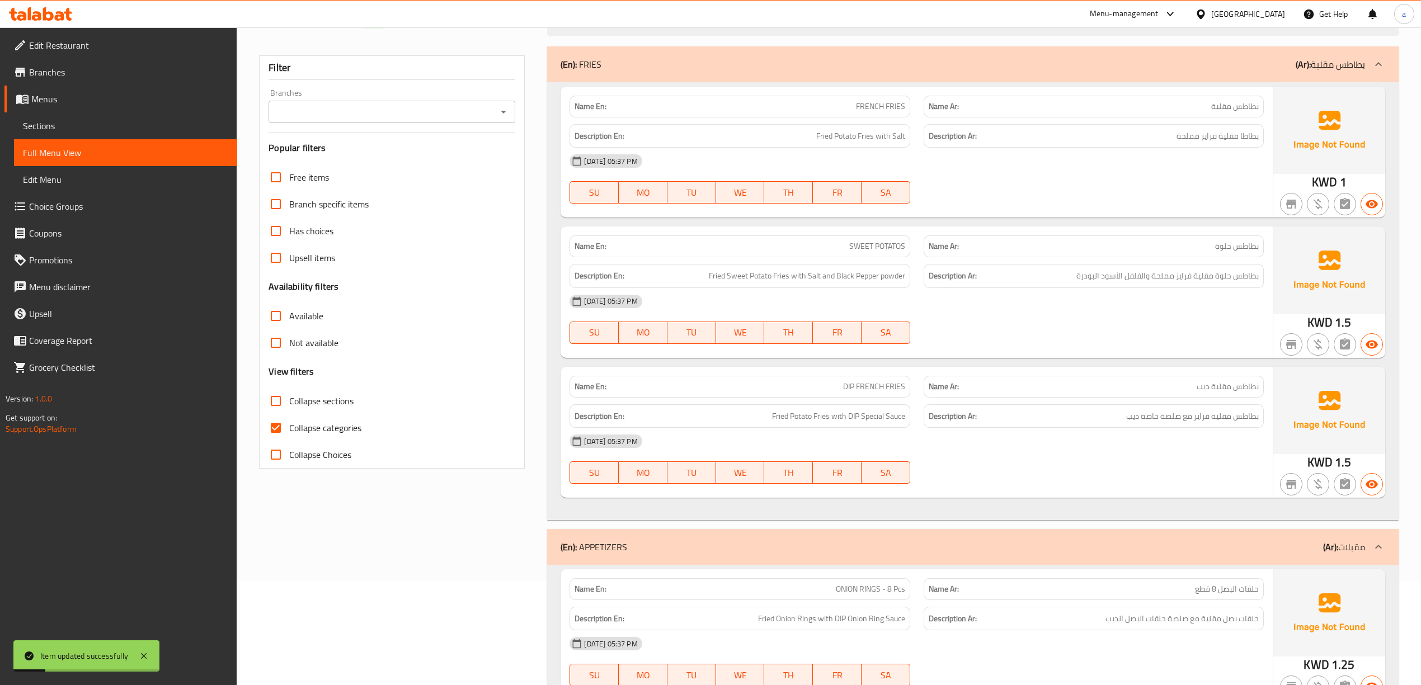
click at [371, 431] on div "Collapse categories" at bounding box center [392, 428] width 247 height 27
click at [317, 431] on span "Collapse categories" at bounding box center [325, 427] width 72 height 13
click at [289, 431] on input "Collapse categories" at bounding box center [275, 428] width 27 height 27
checkbox input "false"
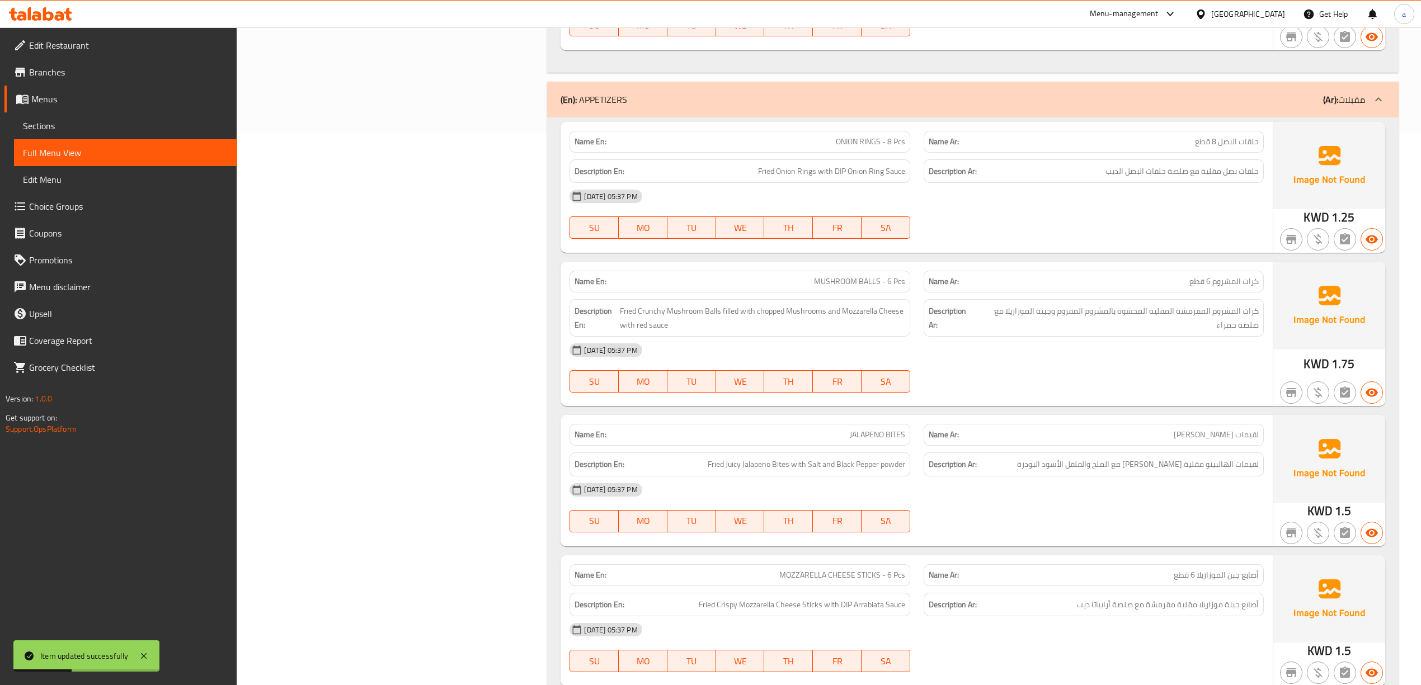
scroll to position [627, 0]
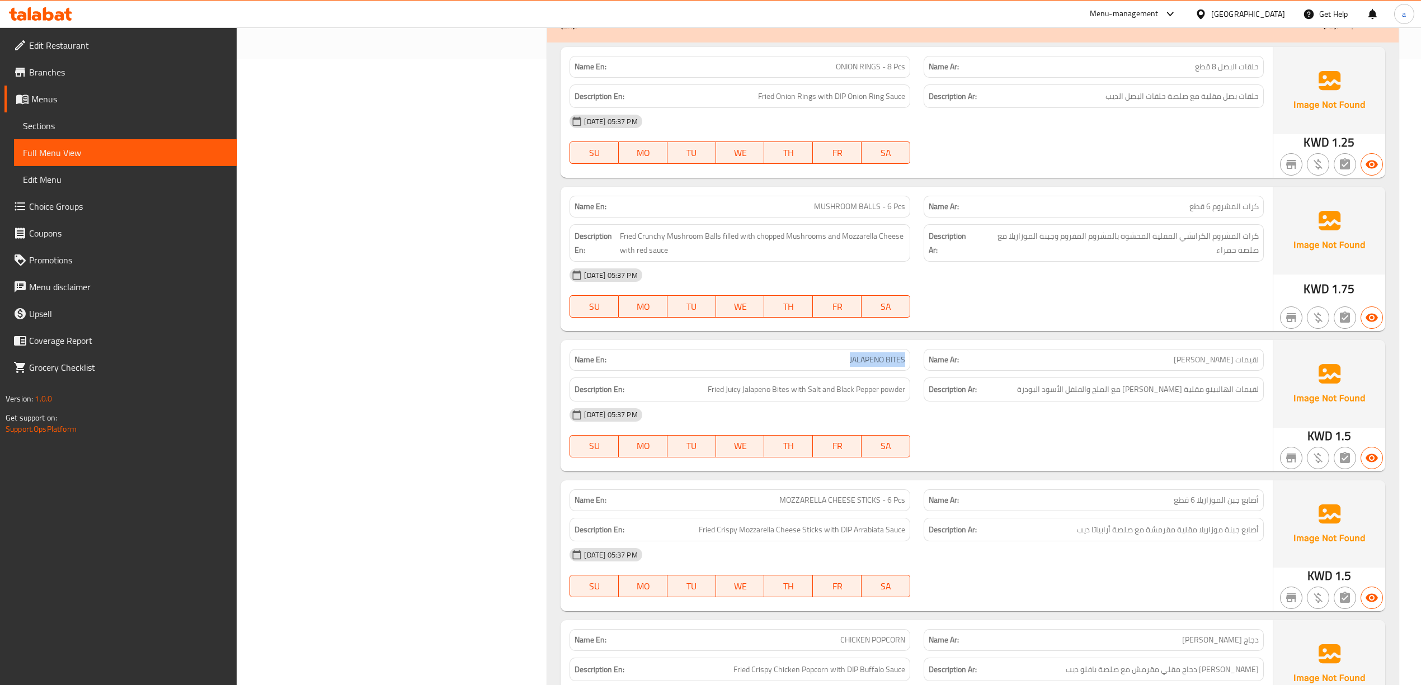
drag, startPoint x: 849, startPoint y: 361, endPoint x: 903, endPoint y: 373, distance: 55.5
click at [903, 371] on div "Name En: JALAPENO BITES" at bounding box center [740, 360] width 340 height 22
copy span "JALAPENO BITES"
click at [826, 399] on div "Description En: Fried Juicy Jalapeno Bites with Salt and Black Pepper powder" at bounding box center [740, 390] width 340 height 24
drag, startPoint x: 855, startPoint y: 359, endPoint x: 836, endPoint y: 360, distance: 19.7
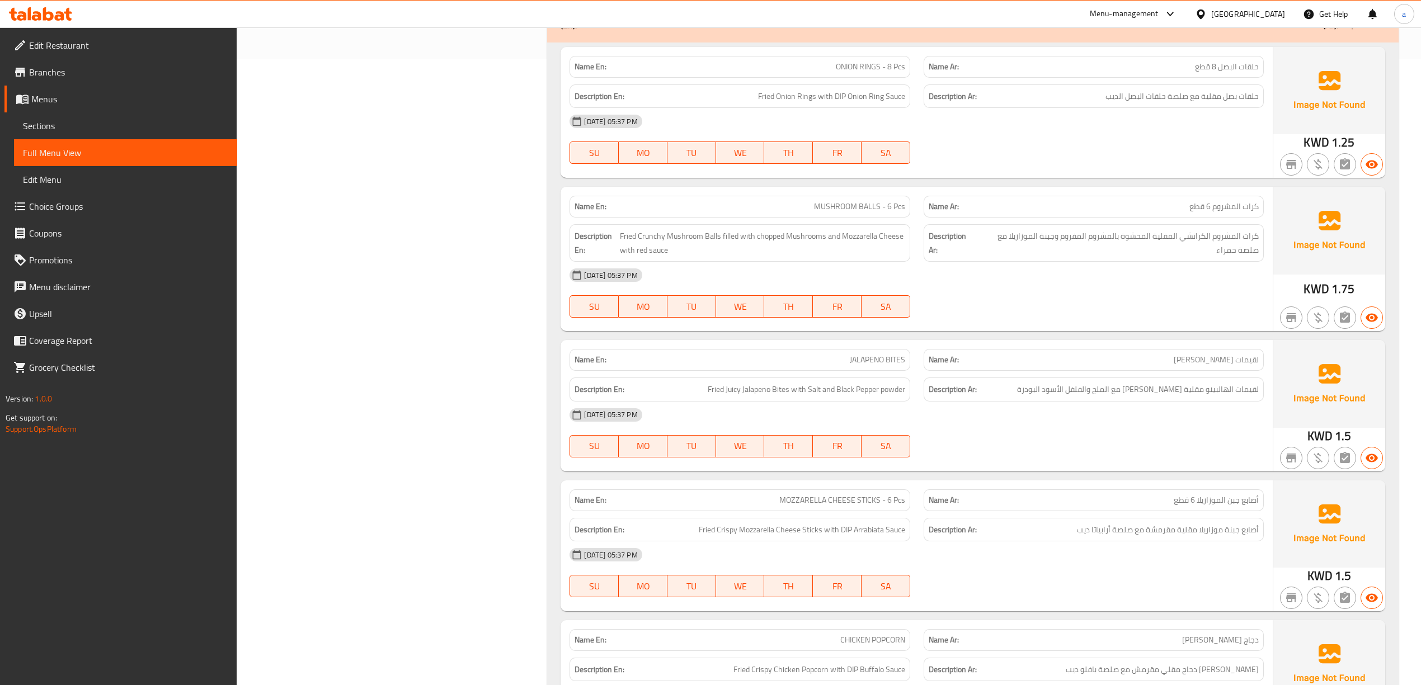
click at [846, 359] on p "Name En: JALAPENO BITES" at bounding box center [740, 360] width 330 height 12
click at [877, 366] on span "JALAPENO BITES" at bounding box center [877, 360] width 55 height 12
copy span "JALAPENO BITES"
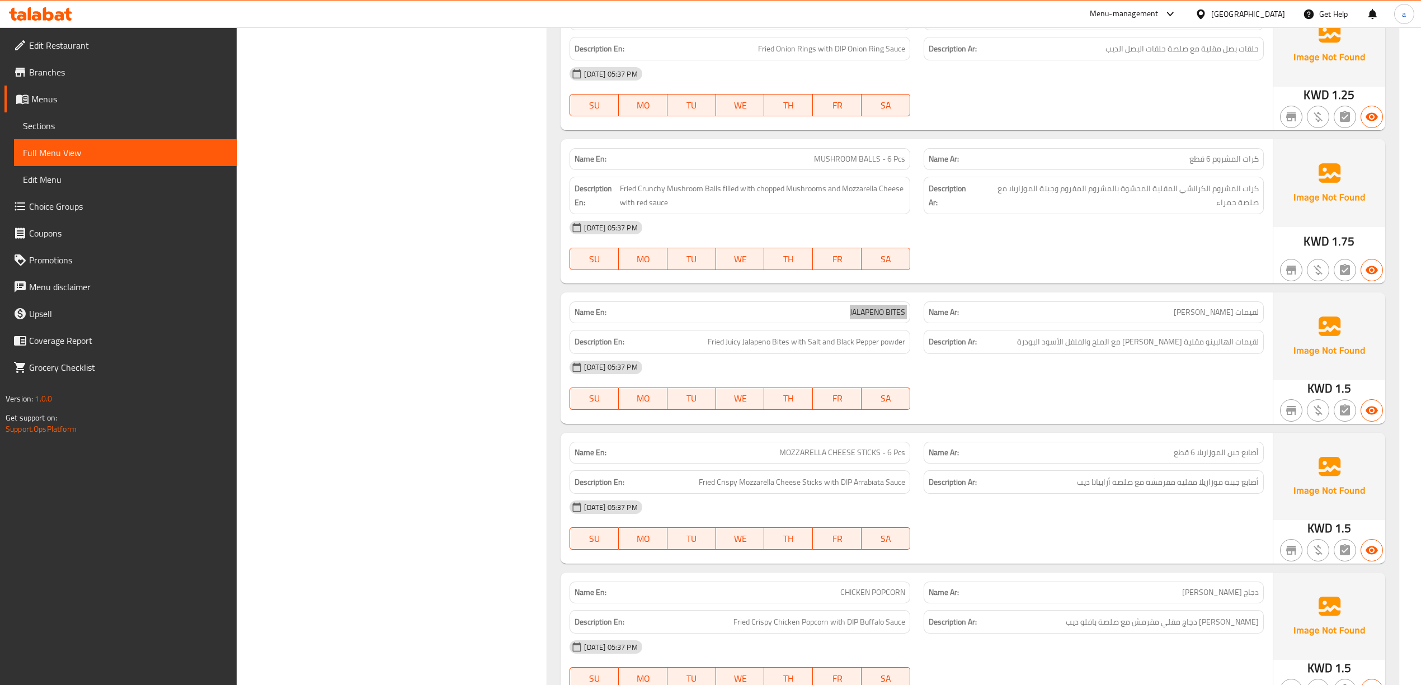
scroll to position [701, 0]
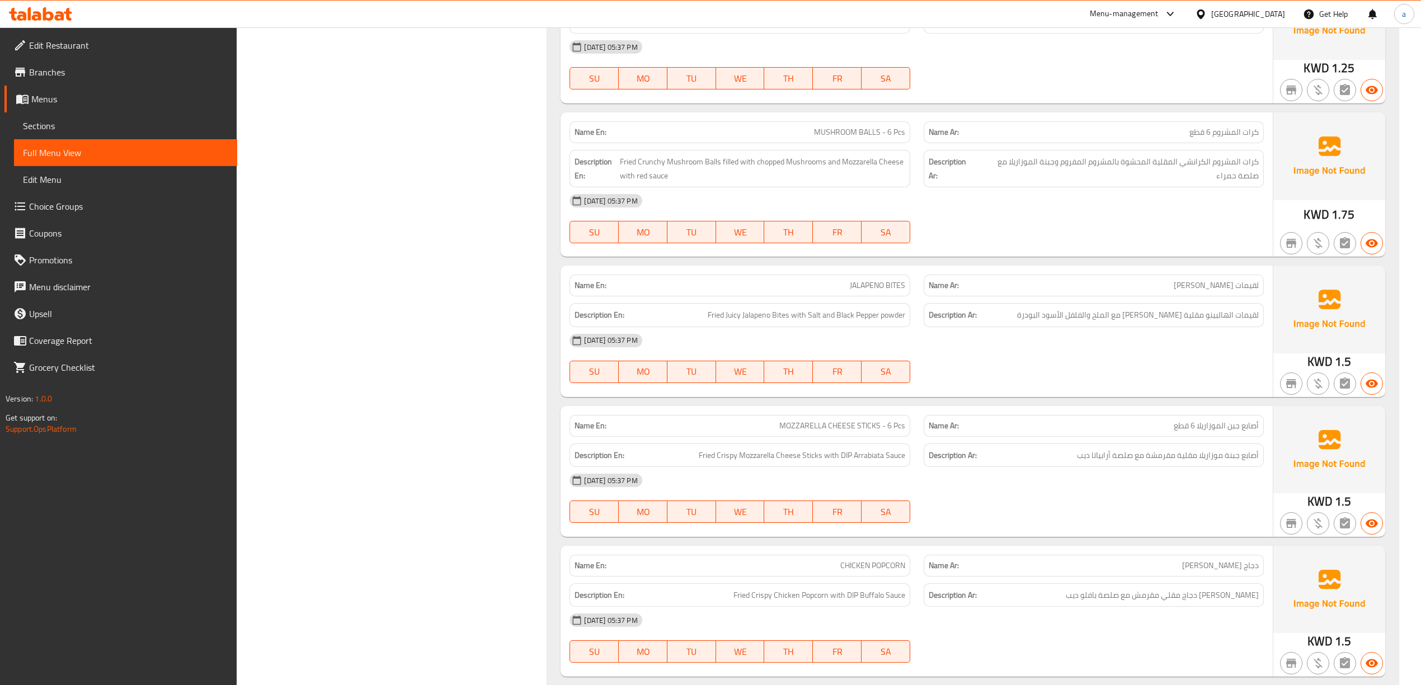
click at [965, 370] on div "13-10-2025 05:37 PM SU MO TU WE TH FR SA" at bounding box center [916, 358] width 707 height 63
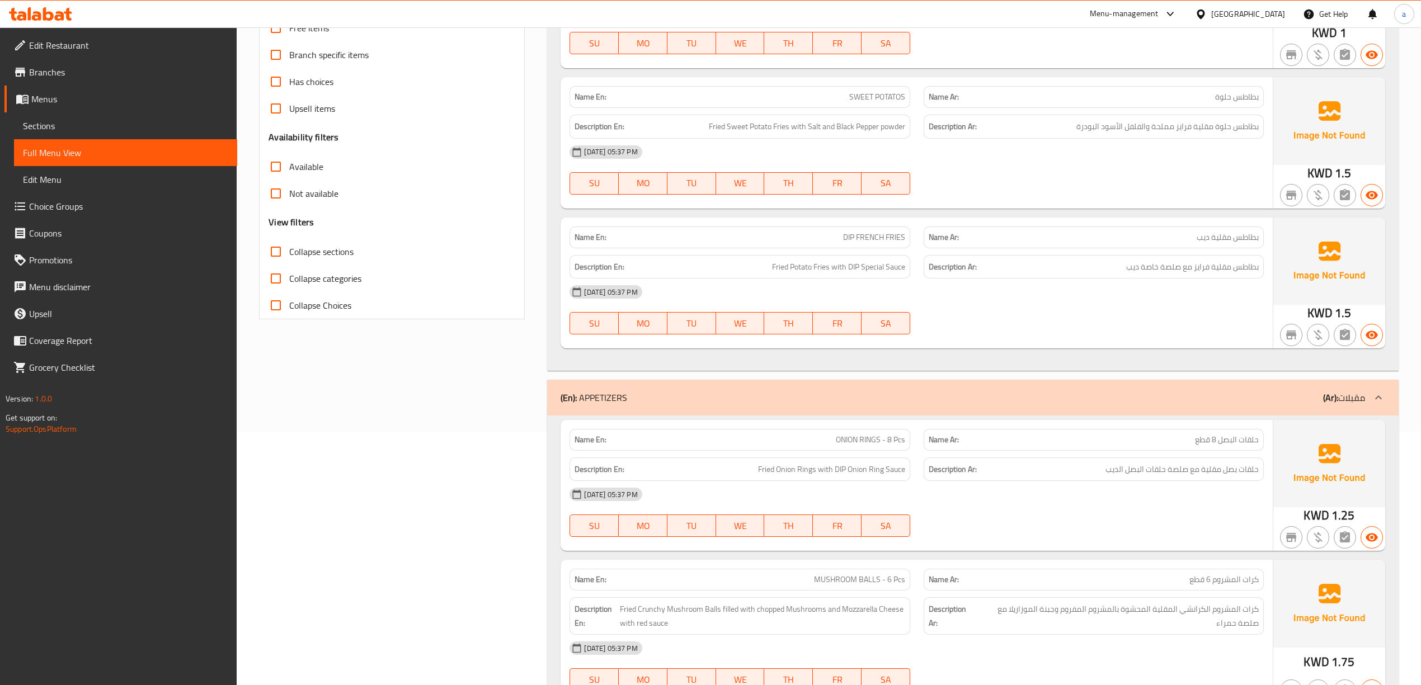
scroll to position [0, 0]
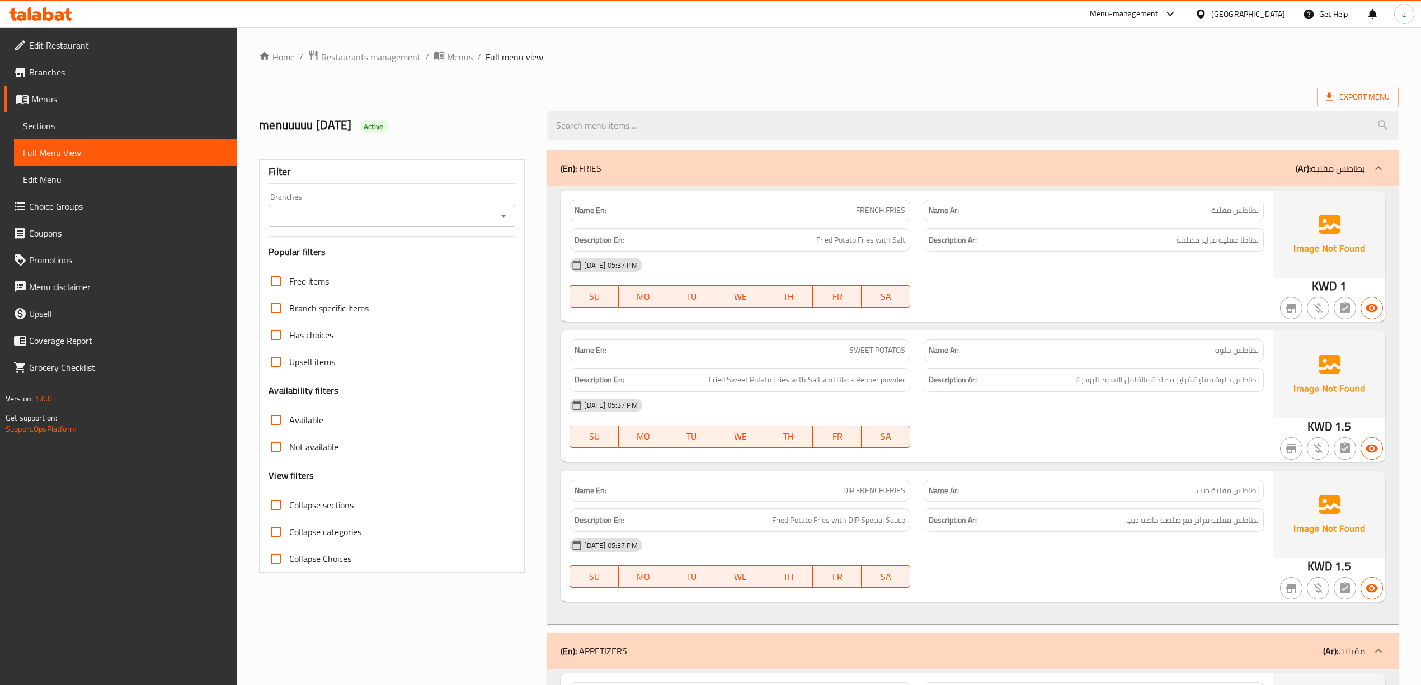
click at [113, 121] on span "Sections" at bounding box center [125, 125] width 205 height 13
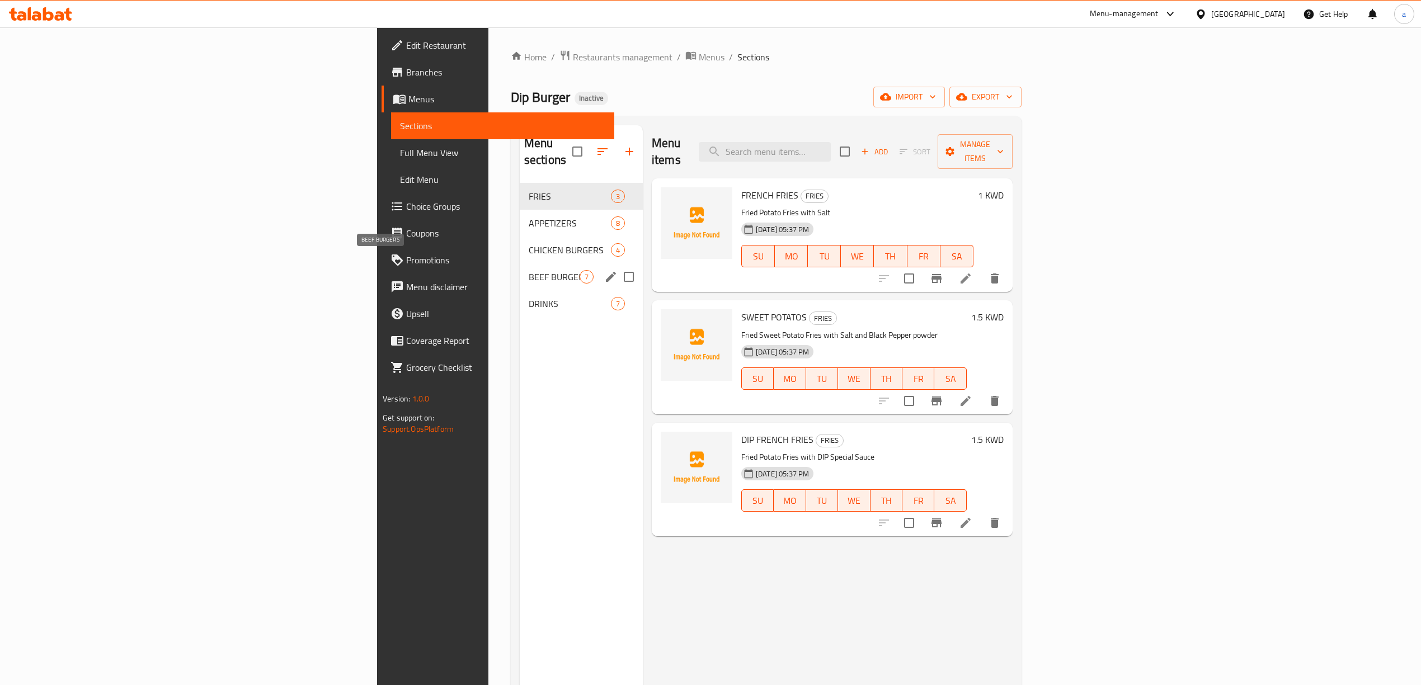
click at [529, 270] on span "BEEF BURGERS" at bounding box center [554, 276] width 51 height 13
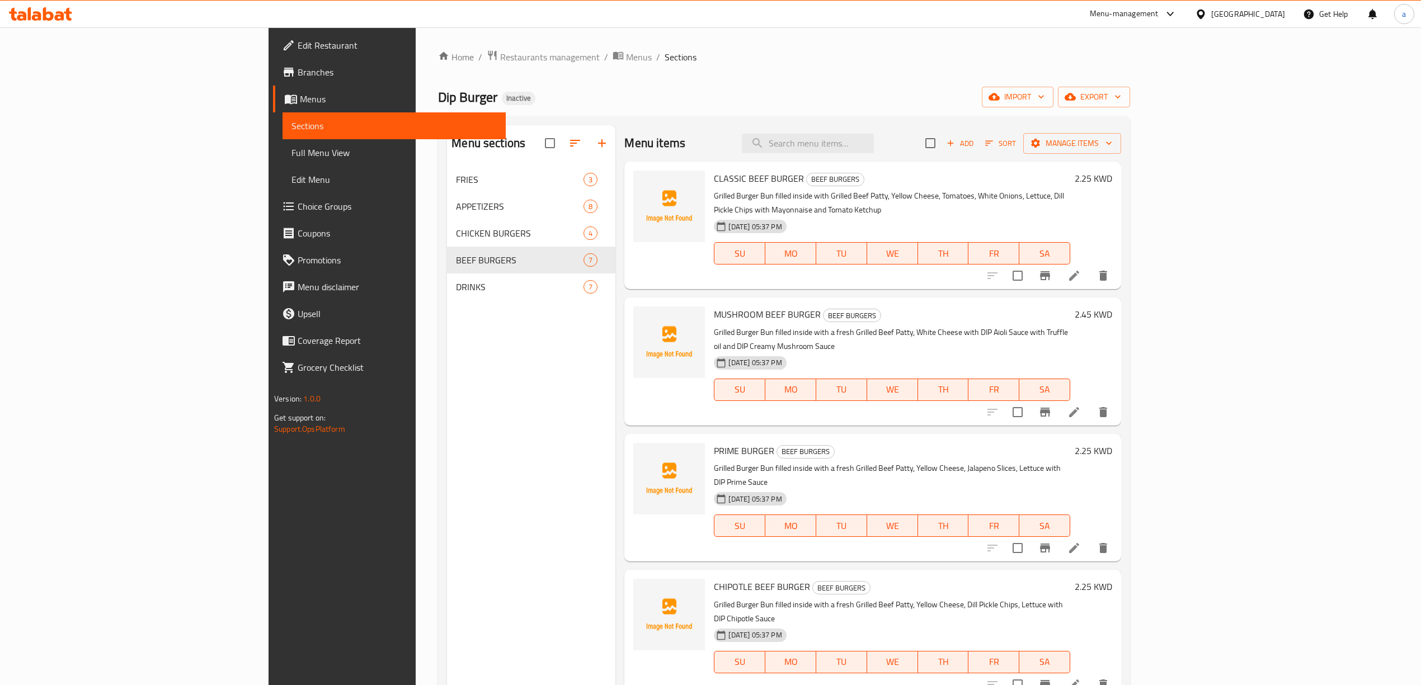
click at [1090, 538] on li at bounding box center [1074, 548] width 31 height 20
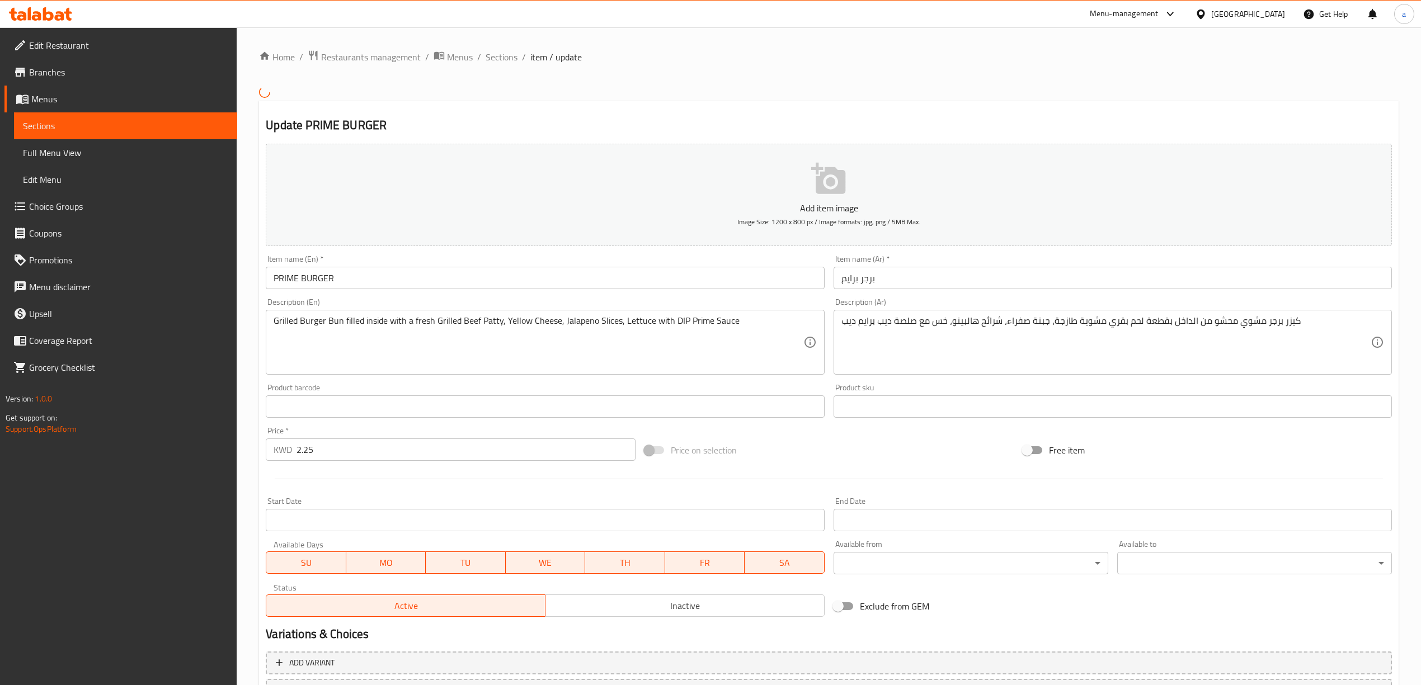
drag, startPoint x: 838, startPoint y: 322, endPoint x: 862, endPoint y: 421, distance: 101.9
click at [837, 322] on div "كيزر برجر مشوي محشو من الداخل بقطعة لحم بقري مشوية طازجة، جبنة صفراء، شرائح هال…" at bounding box center [1113, 342] width 558 height 65
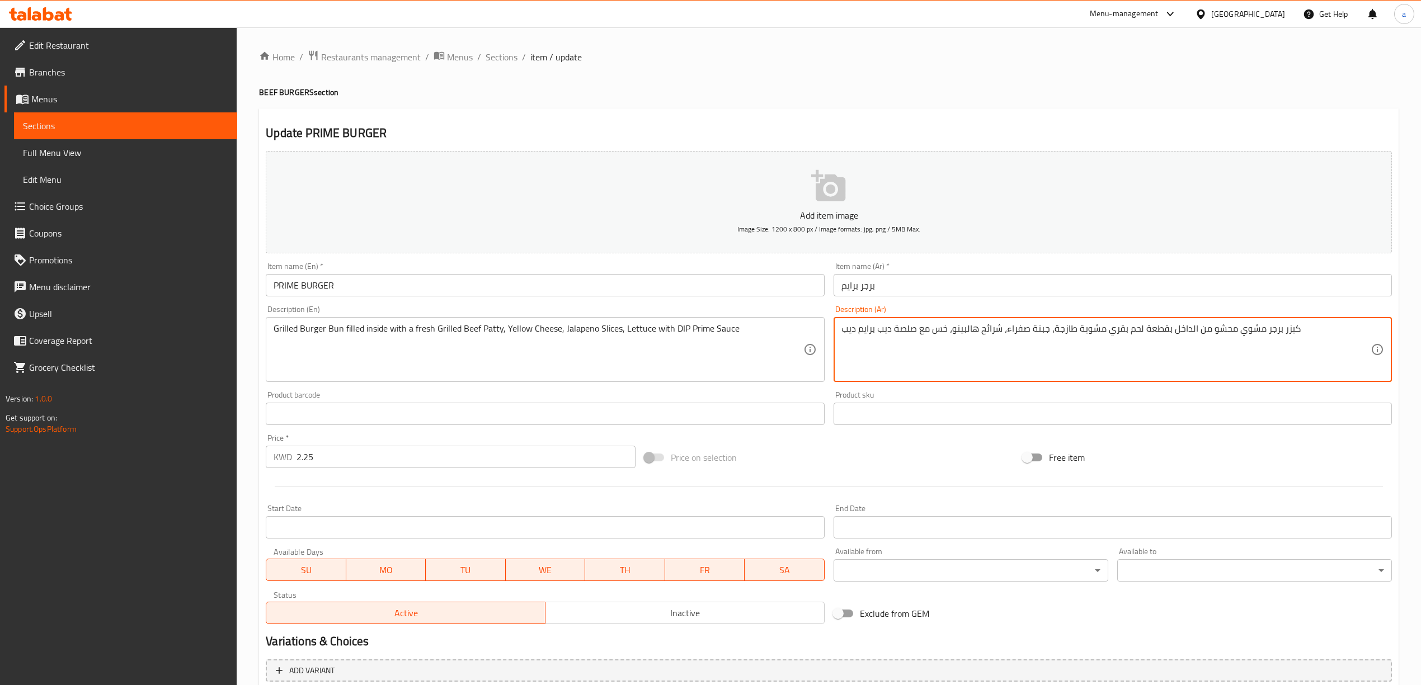
click at [842, 333] on textarea "كيزر برجر مشوي محشو من الداخل بقطعة لحم بقري مشوية طازجة، جبنة صفراء، شرائح هال…" at bounding box center [1105, 349] width 529 height 53
drag, startPoint x: 842, startPoint y: 333, endPoint x: 849, endPoint y: 333, distance: 6.7
click at [849, 333] on textarea "كيزر برجر مشوي محشو من الداخل بقطعة لحم بقري مشوية طازجة، جبنة صفراء، شرائح هال…" at bounding box center [1105, 349] width 529 height 53
click at [848, 330] on textarea "كيزر برجر مشوي محشو من الداخل بقطعة لحم بقري مشوية طازجة، جبنة صفراء، شرائح هال…" at bounding box center [1105, 349] width 529 height 53
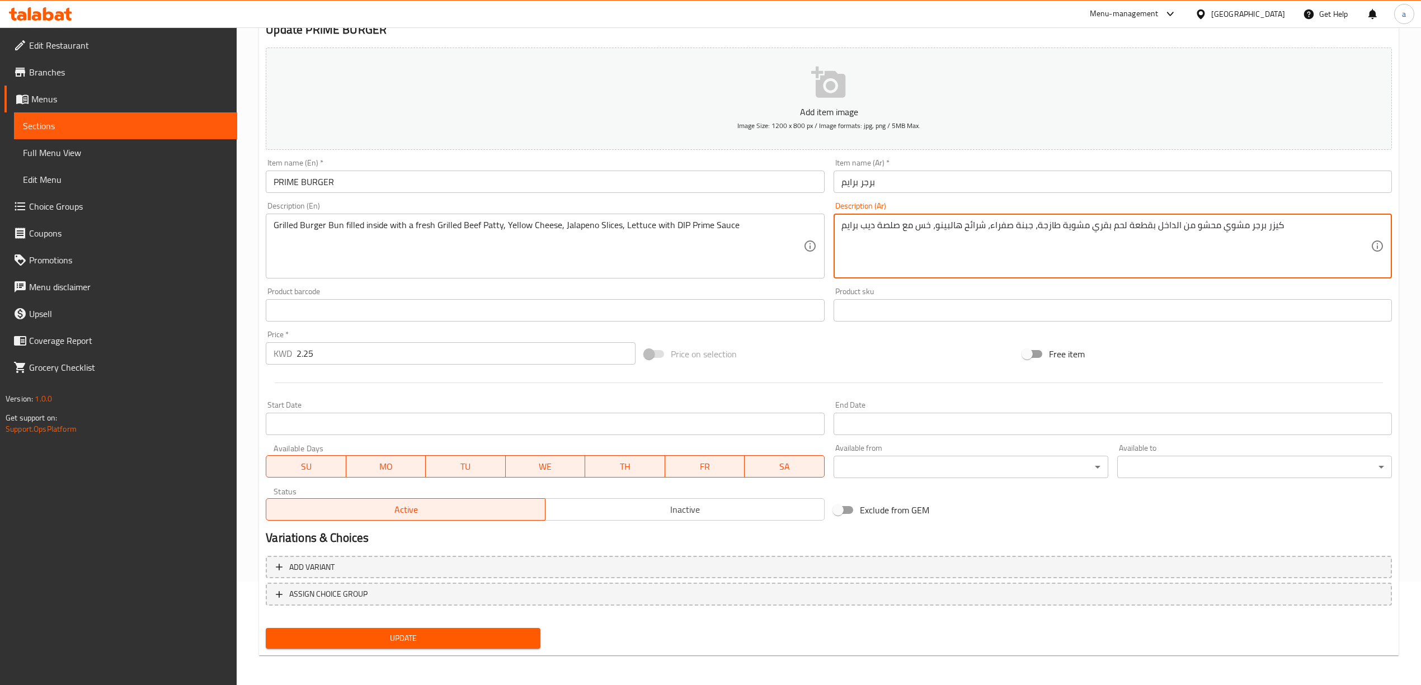
scroll to position [104, 0]
type textarea "كيزر برجر مشوي محشو من الداخل بقطعة لحم بقري مشوية طازجة، جبنة صفراء، شرائح هال…"
click at [534, 636] on button "Update" at bounding box center [403, 638] width 275 height 21
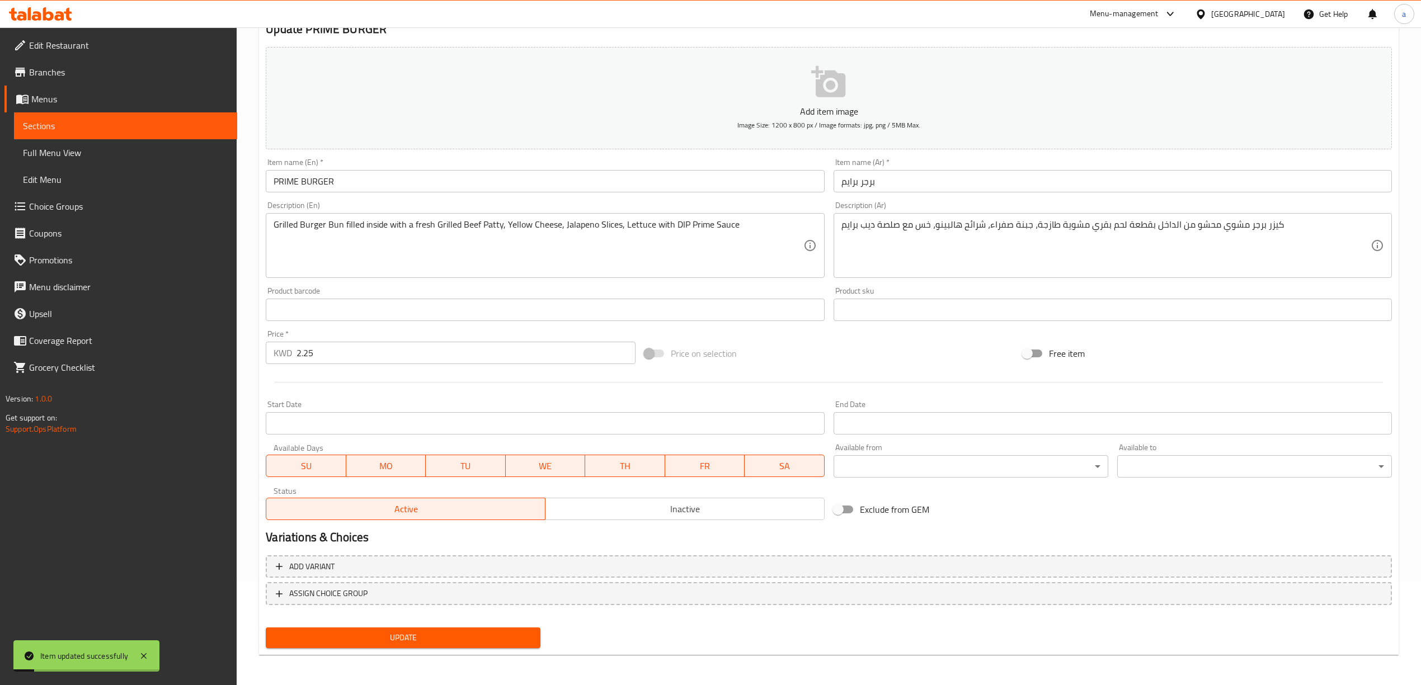
click at [133, 151] on span "Full Menu View" at bounding box center [125, 152] width 205 height 13
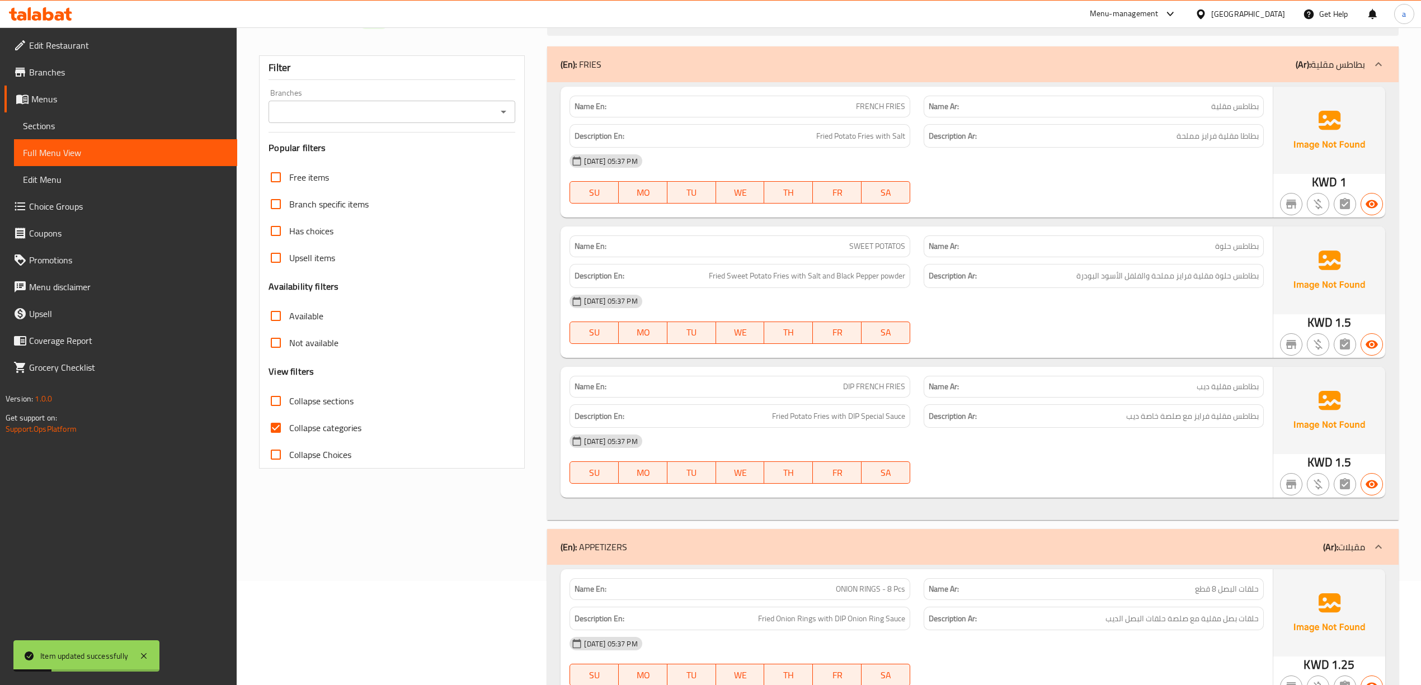
click at [321, 431] on span "Collapse categories" at bounding box center [325, 427] width 72 height 13
click at [289, 431] on input "Collapse categories" at bounding box center [275, 428] width 27 height 27
checkbox input "false"
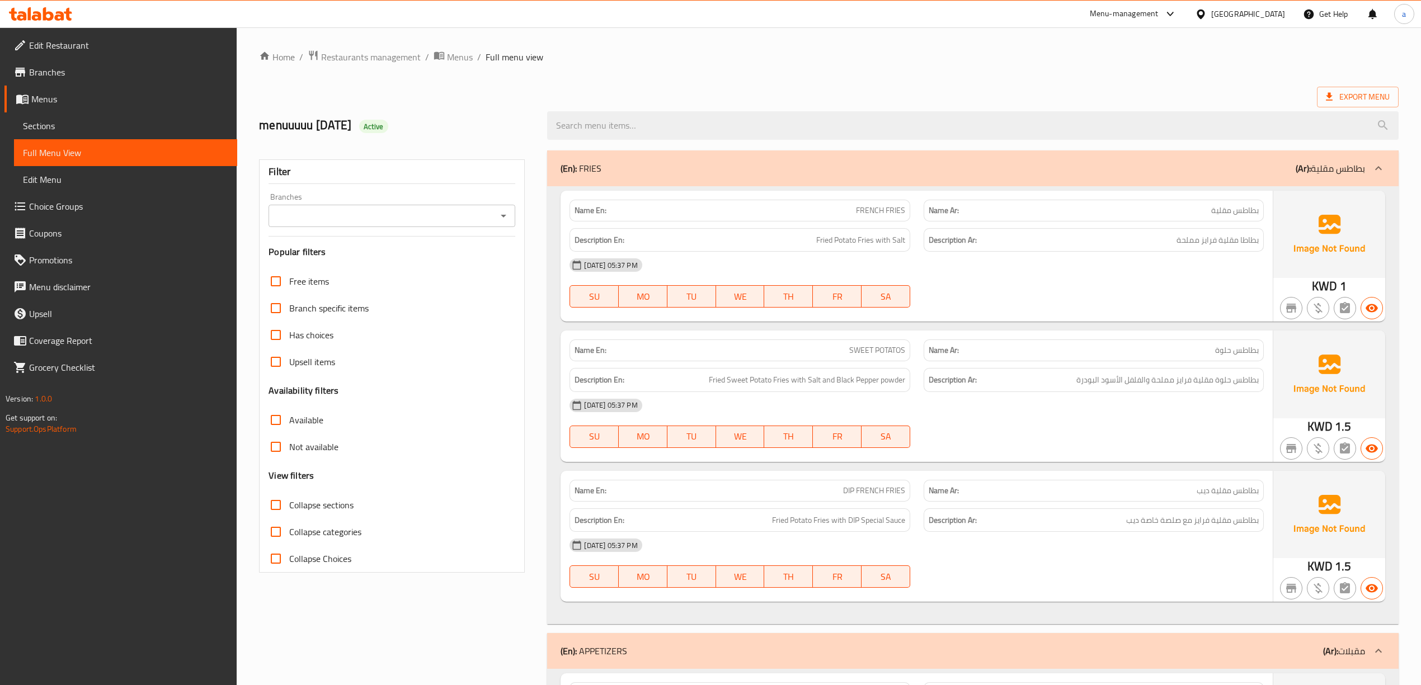
click at [81, 125] on span "Sections" at bounding box center [125, 125] width 205 height 13
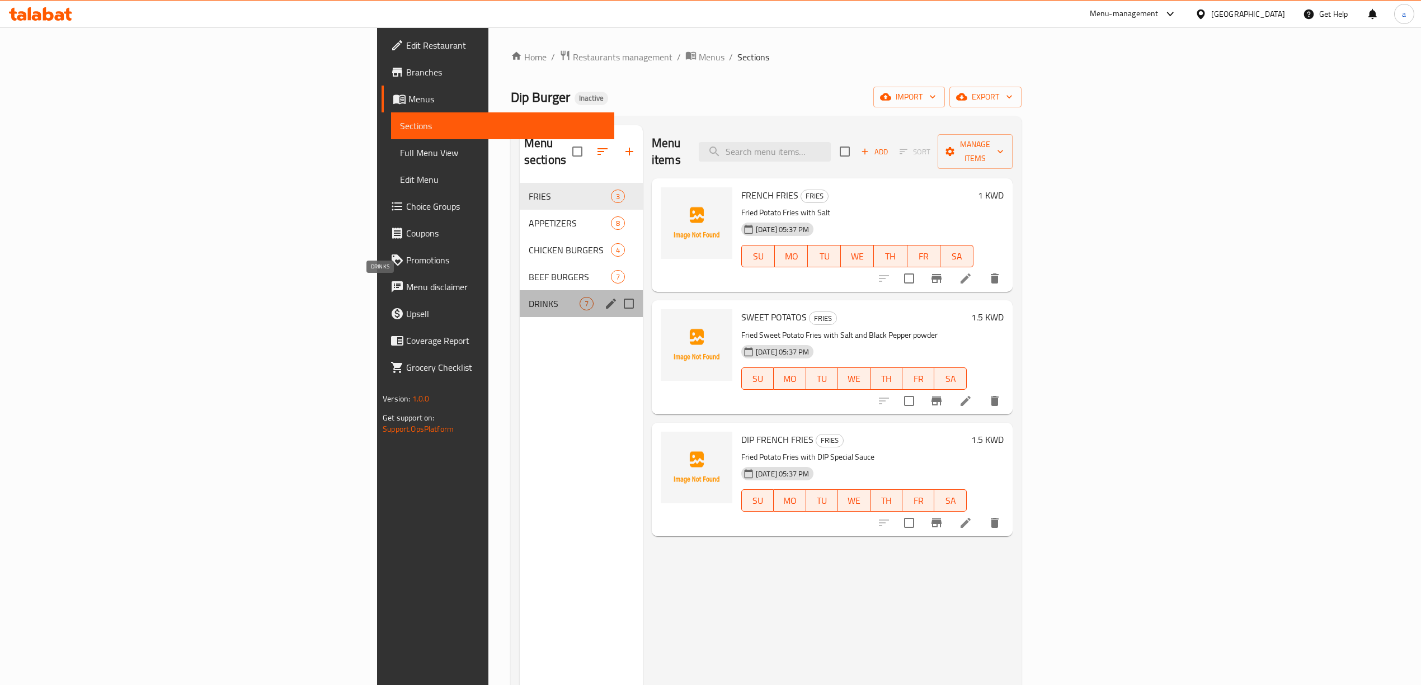
click at [529, 297] on span "DRINKS" at bounding box center [554, 303] width 51 height 13
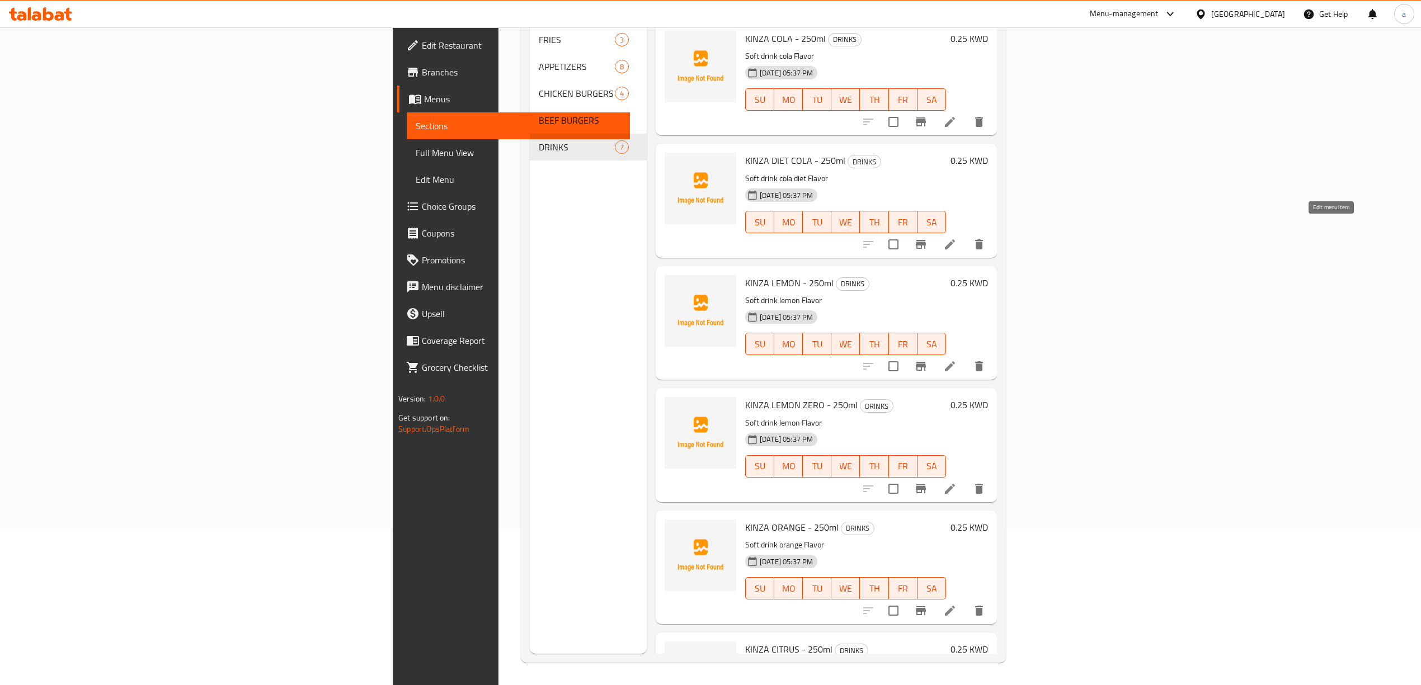
click at [957, 238] on icon at bounding box center [949, 244] width 13 height 13
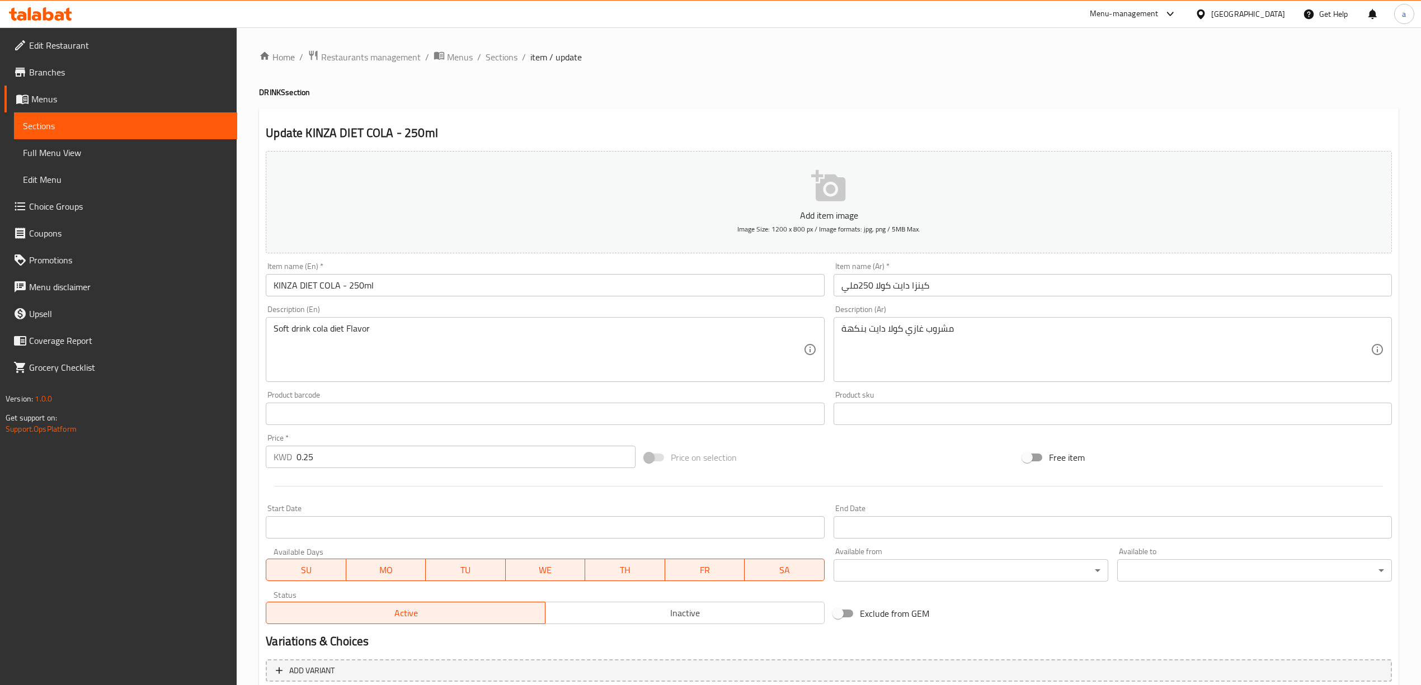
drag, startPoint x: 838, startPoint y: 331, endPoint x: 854, endPoint y: 329, distance: 15.8
click at [860, 333] on div "مشروب غازي كولا دايت بنكهة Description (Ar)" at bounding box center [1113, 349] width 558 height 65
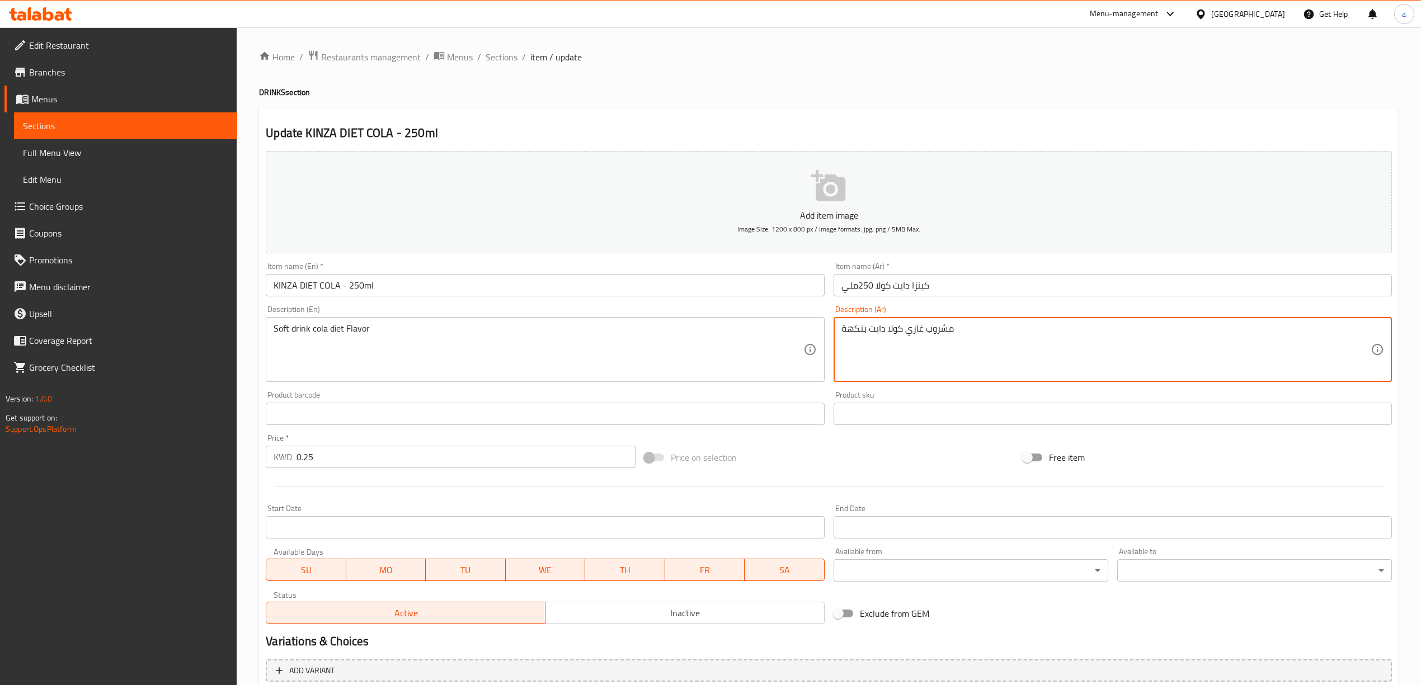
click at [854, 329] on textarea "مشروب غازي كولا دايت بنكهة" at bounding box center [1105, 349] width 529 height 53
click at [880, 330] on textarea "مشروب غازي كولا دايت" at bounding box center [1105, 349] width 529 height 53
paste textarea "بنكهة"
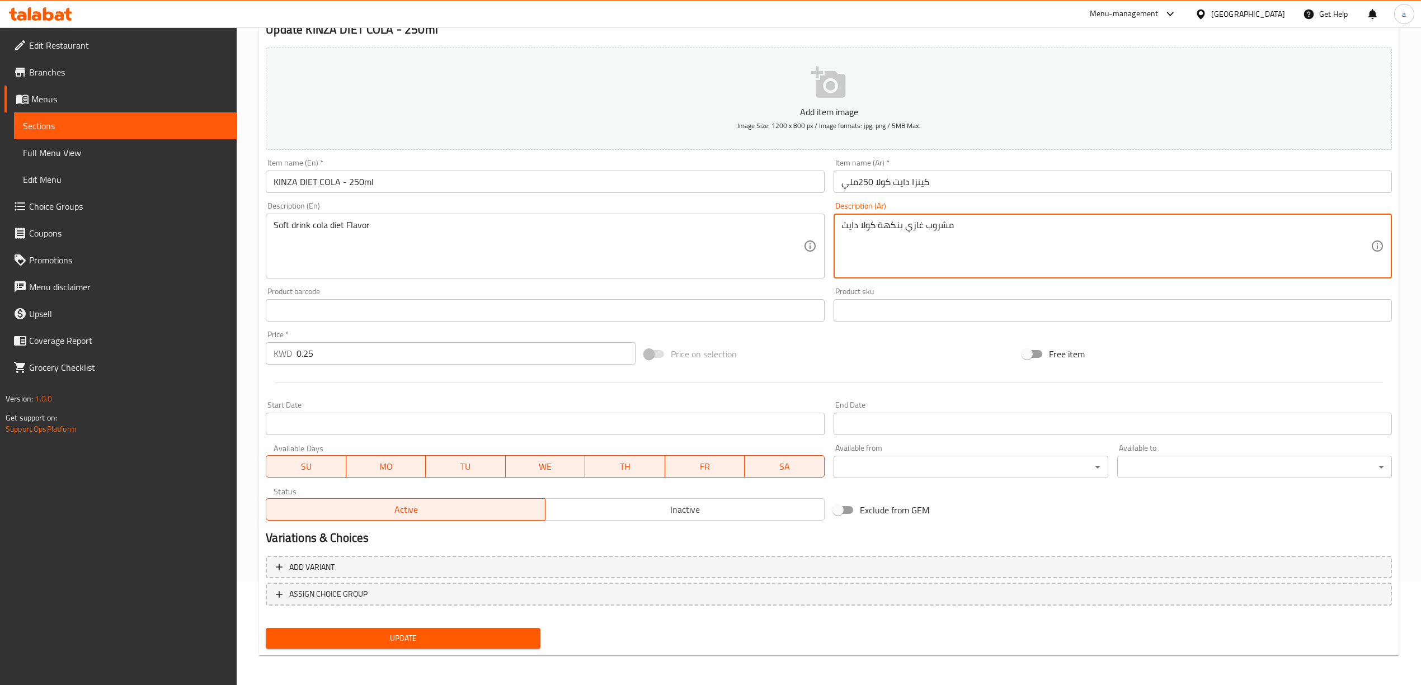
scroll to position [104, 0]
type textarea "مشروب غازي بنكهة كولا دايت"
click at [477, 638] on span "Update" at bounding box center [403, 638] width 257 height 14
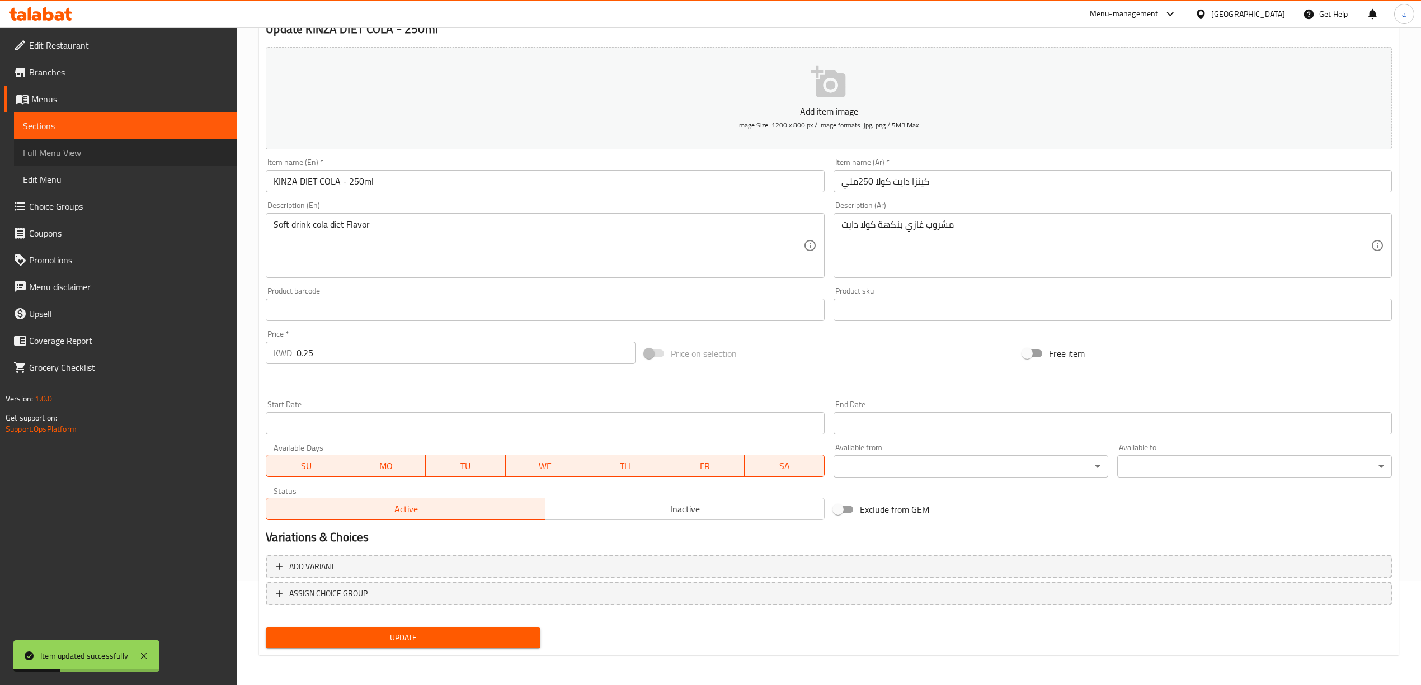
click at [110, 146] on span "Full Menu View" at bounding box center [125, 152] width 205 height 13
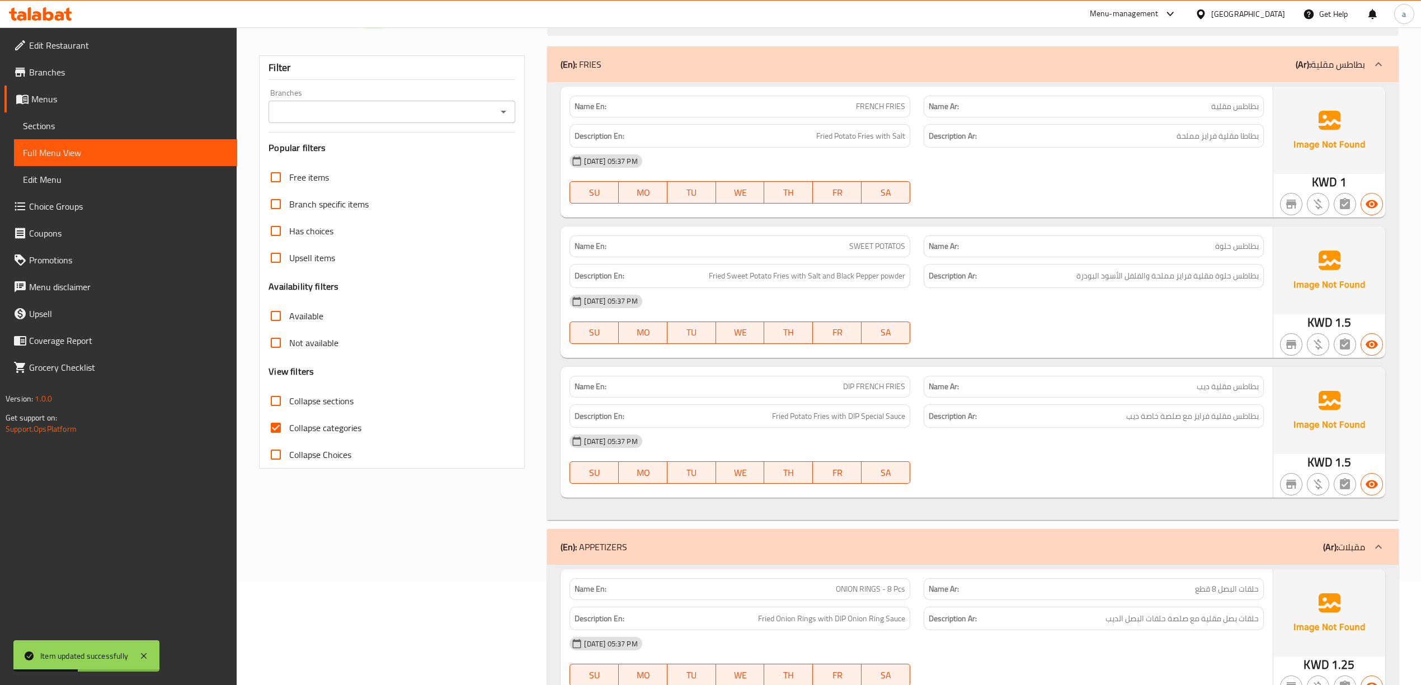
click at [324, 427] on span "Collapse categories" at bounding box center [325, 427] width 72 height 13
click at [289, 427] on input "Collapse categories" at bounding box center [275, 428] width 27 height 27
checkbox input "false"
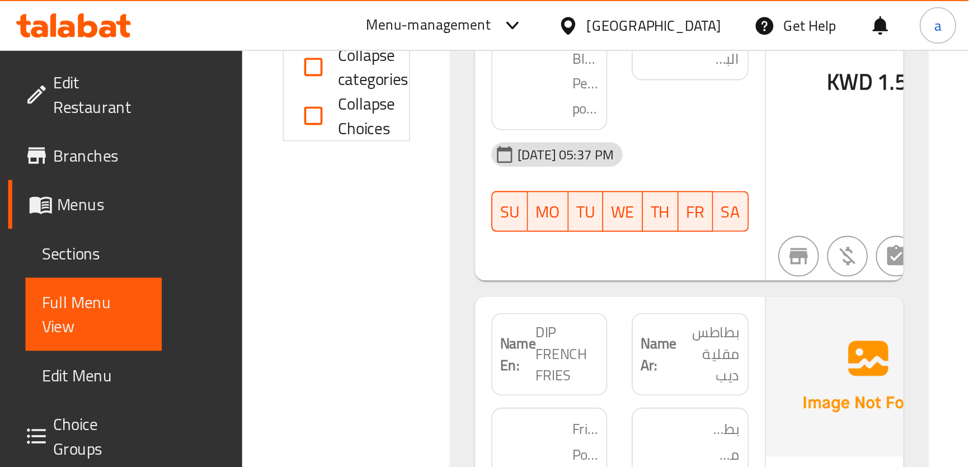
scroll to position [552, 0]
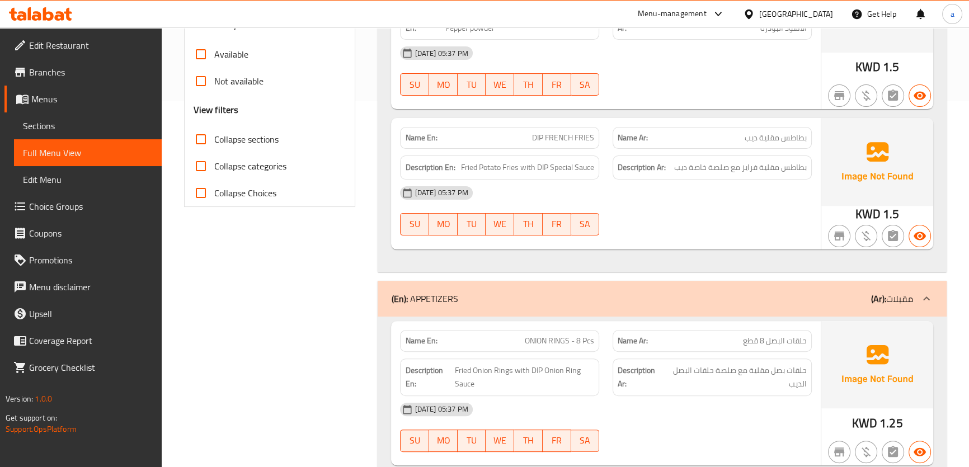
scroll to position [348, 0]
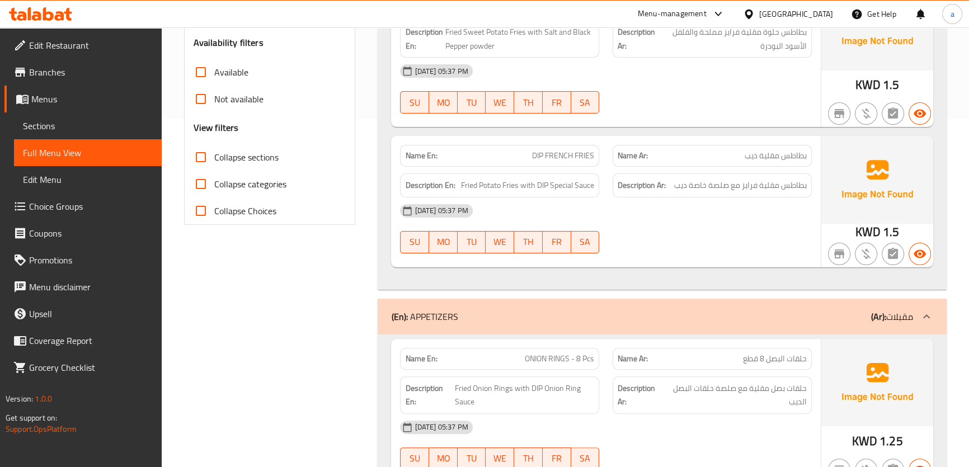
click at [537, 152] on span "DIP FRENCH FRIES" at bounding box center [563, 156] width 62 height 12
drag, startPoint x: 537, startPoint y: 152, endPoint x: 525, endPoint y: 157, distance: 12.3
click at [537, 152] on span "DIP FRENCH FRIES" at bounding box center [563, 156] width 62 height 12
click at [723, 391] on span "حلقات بصل مقلية مع صلصة حلقات البصل الديب" at bounding box center [736, 395] width 142 height 27
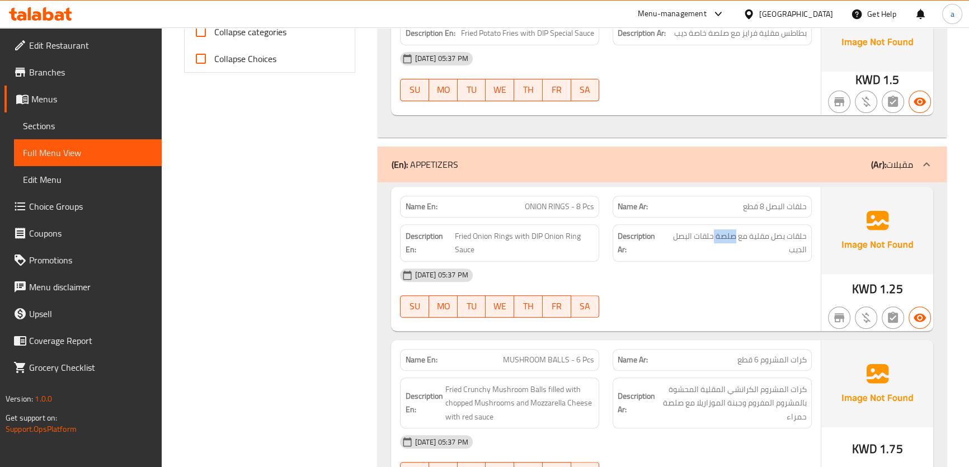
scroll to position [501, 0]
click at [537, 240] on span "Fried Onion Rings with DIP Onion Ring Sauce" at bounding box center [524, 242] width 139 height 27
click at [724, 237] on span "حلقات بصل مقلية مع صلصة حلقات البصل الديب" at bounding box center [736, 242] width 142 height 27
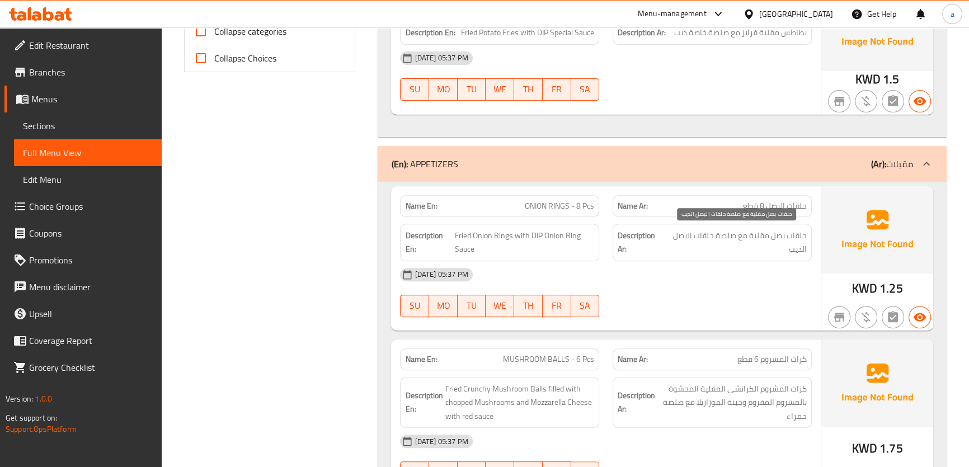
click at [800, 253] on span "حلقات بصل مقلية مع صلصة حلقات البصل الديب" at bounding box center [736, 242] width 142 height 27
click at [448, 255] on strong "Description En:" at bounding box center [428, 242] width 47 height 27
drag, startPoint x: 452, startPoint y: 256, endPoint x: 473, endPoint y: 243, distance: 24.7
click at [453, 254] on div "Description En: Fried Onion Rings with DIP Onion Ring Sauce" at bounding box center [499, 242] width 199 height 37
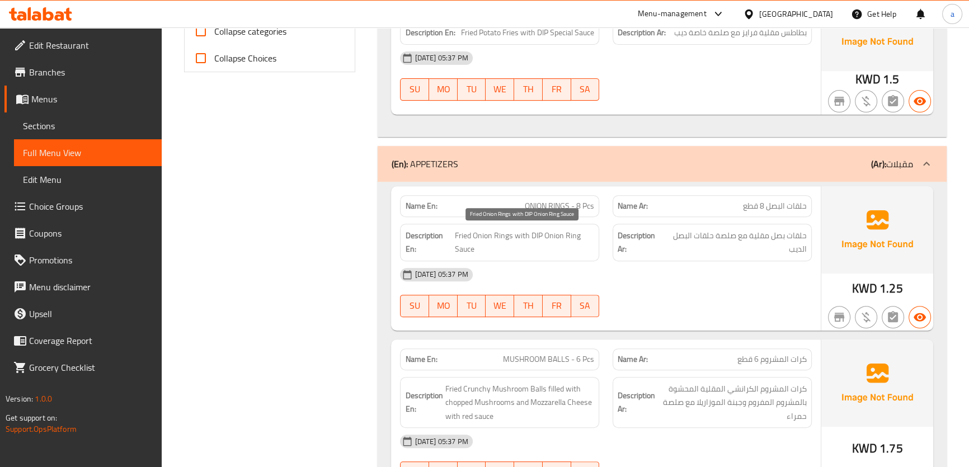
click at [475, 243] on span "Fried Onion Rings with DIP Onion Ring Sauce" at bounding box center [524, 242] width 139 height 27
drag, startPoint x: 475, startPoint y: 243, endPoint x: 511, endPoint y: 238, distance: 36.2
click at [474, 246] on span "Fried Onion Rings with DIP Onion Ring Sauce" at bounding box center [524, 242] width 139 height 27
click at [548, 233] on span "Fried Onion Rings with DIP Onion Ring Sauce" at bounding box center [524, 242] width 139 height 27
click at [547, 238] on span "Fried Onion Rings with DIP Onion Ring Sauce" at bounding box center [524, 242] width 139 height 27
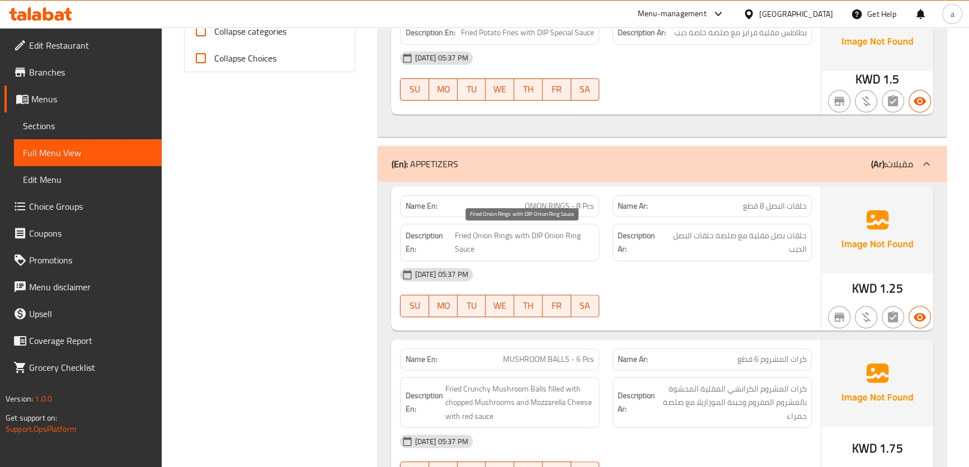
click at [547, 238] on span "Fried Onion Rings with DIP Onion Ring Sauce" at bounding box center [524, 242] width 139 height 27
click at [533, 230] on span "Fried Onion Rings with DIP Onion Ring Sauce" at bounding box center [524, 242] width 139 height 27
drag, startPoint x: 533, startPoint y: 230, endPoint x: 548, endPoint y: 245, distance: 21.0
click at [533, 232] on span "Fried Onion Rings with DIP Onion Ring Sauce" at bounding box center [524, 242] width 139 height 27
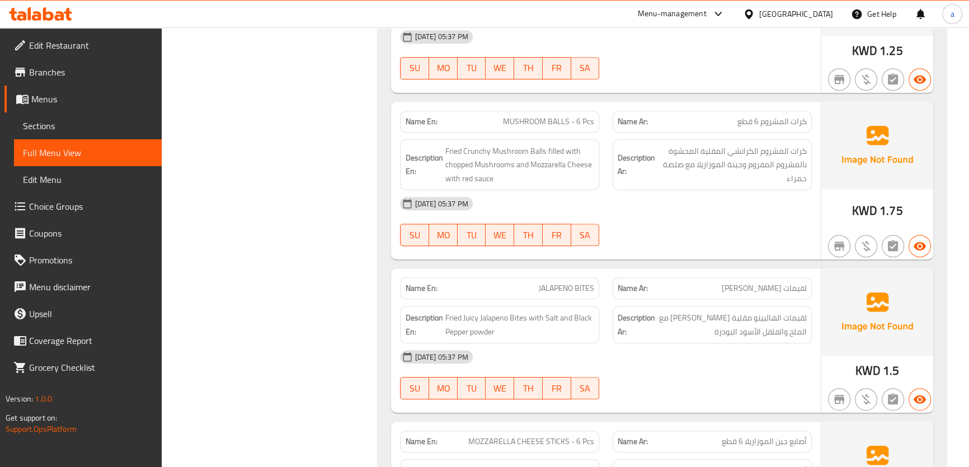
scroll to position [755, 0]
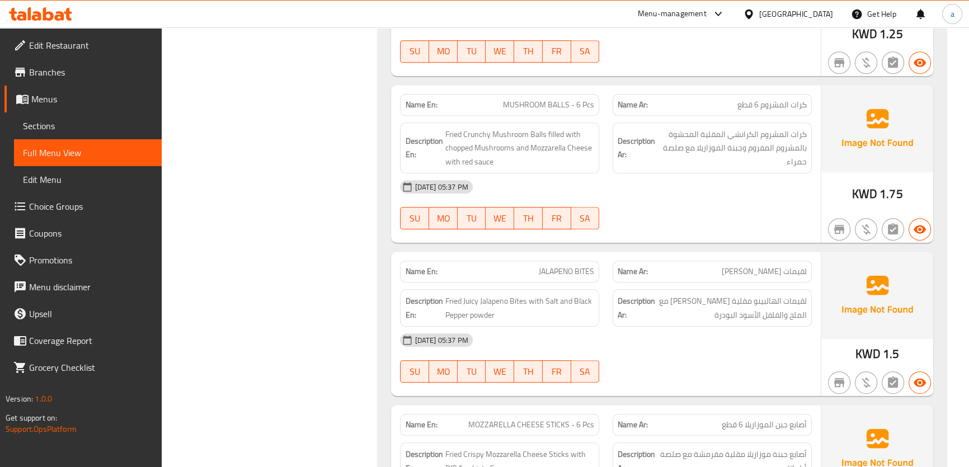
click at [805, 262] on div "Name Ar: لقيمات الهالابينو" at bounding box center [712, 272] width 199 height 22
click at [811, 279] on div "Name Ar: لقيمات الهالابينو" at bounding box center [712, 271] width 213 height 35
click at [800, 262] on div "Name Ar: لقيمات الهالابينو" at bounding box center [712, 272] width 199 height 22
click at [806, 274] on span "لقيمات الهالابينو" at bounding box center [764, 272] width 85 height 12
click at [806, 277] on span "لقيمات الهالابينو" at bounding box center [764, 272] width 85 height 12
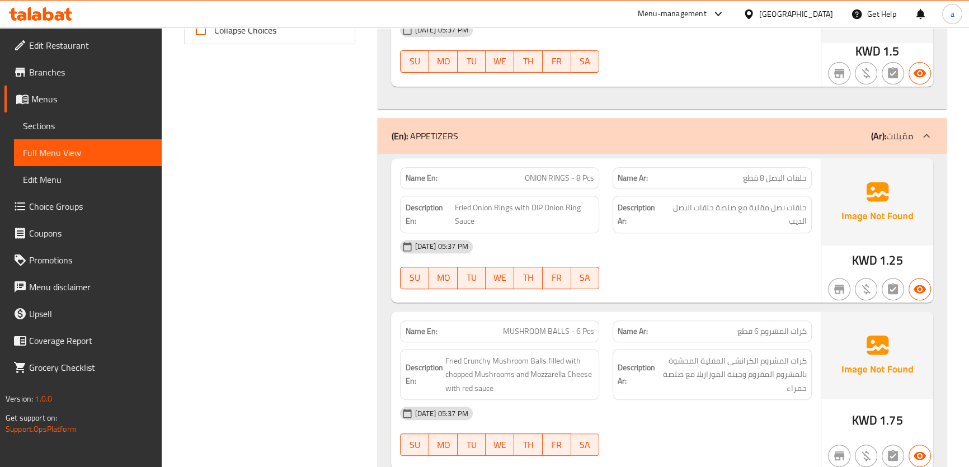
scroll to position [663, 0]
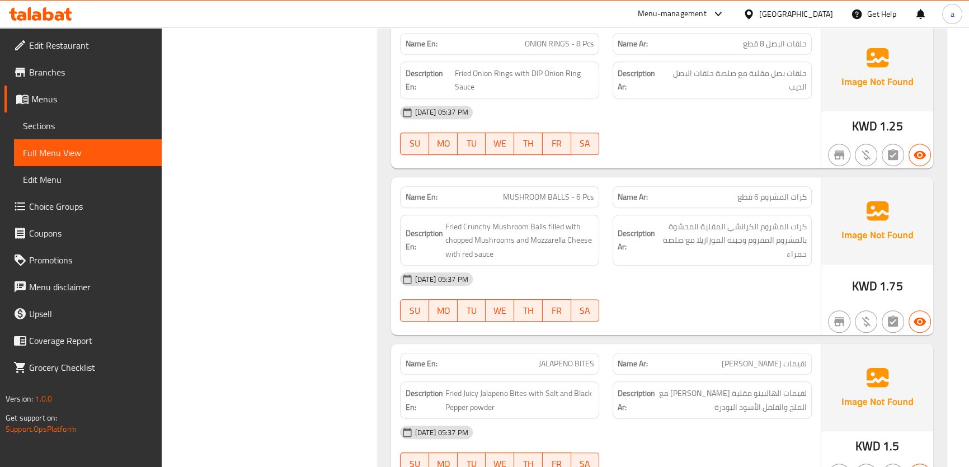
click at [738, 303] on div "13-10-2025 05:37 PM SU MO TU WE TH FR SA" at bounding box center [605, 297] width 425 height 63
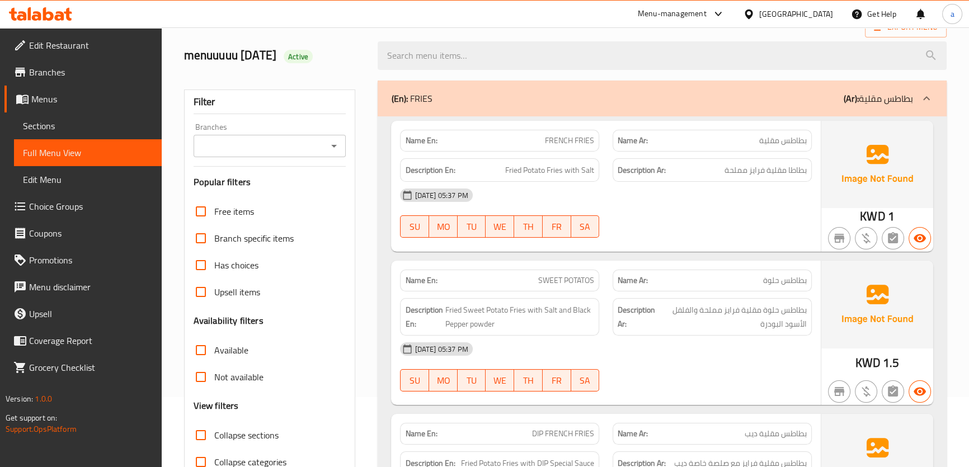
scroll to position [0, 0]
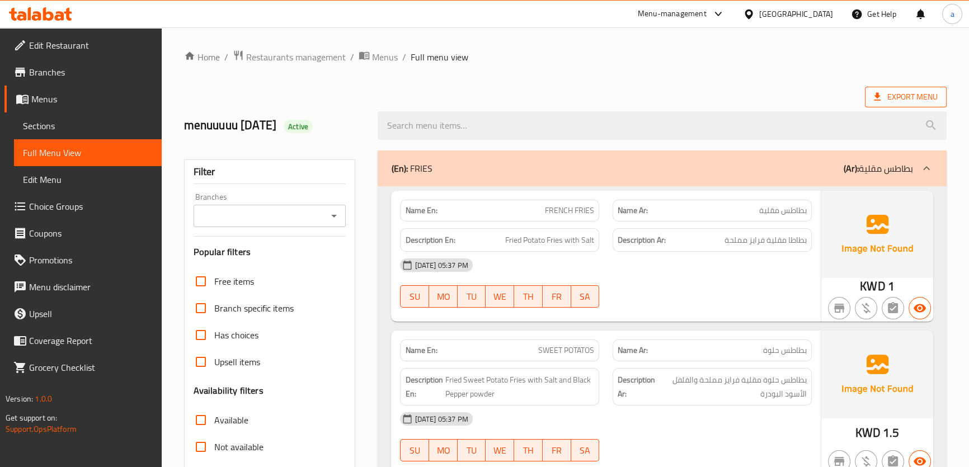
click at [912, 95] on span "Export Menu" at bounding box center [906, 97] width 64 height 14
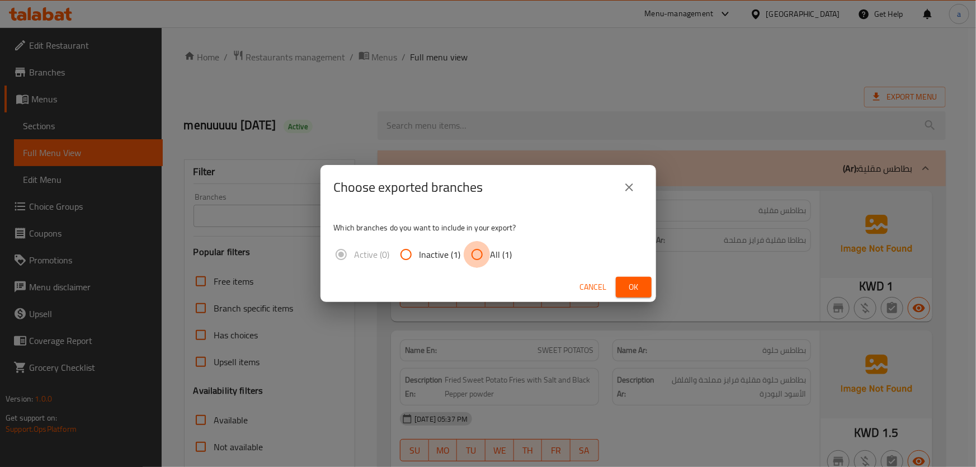
click at [482, 251] on input "All (1)" at bounding box center [477, 254] width 27 height 27
radio input "true"
click at [632, 287] on span "Ok" at bounding box center [634, 287] width 18 height 14
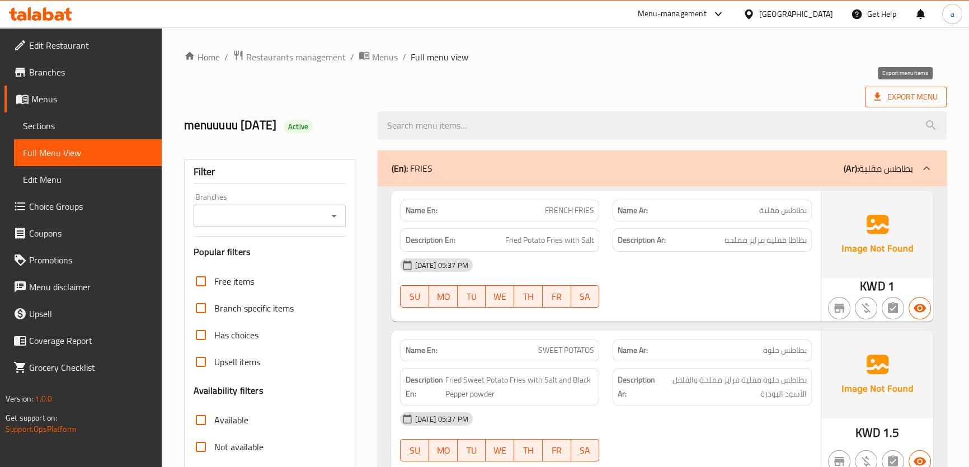
click at [901, 97] on span "Export Menu" at bounding box center [906, 97] width 64 height 14
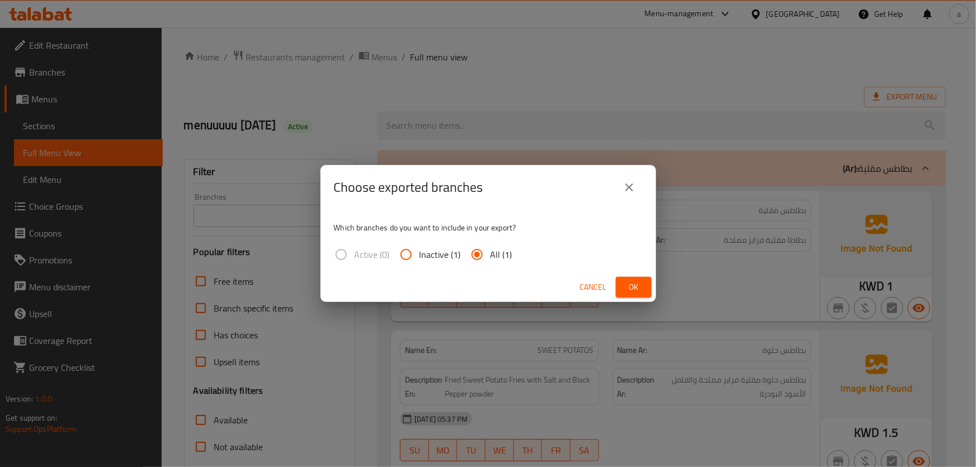
click at [622, 287] on button "Ok" at bounding box center [634, 287] width 36 height 21
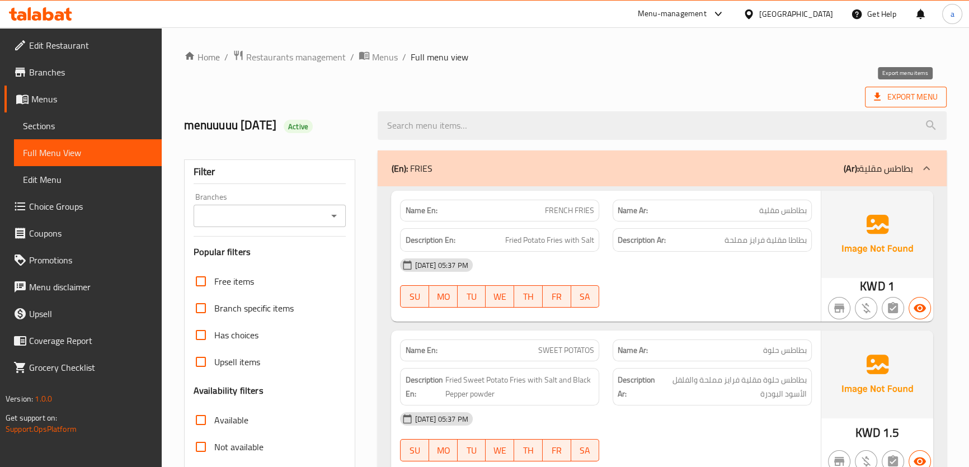
click at [873, 97] on icon at bounding box center [877, 96] width 11 height 11
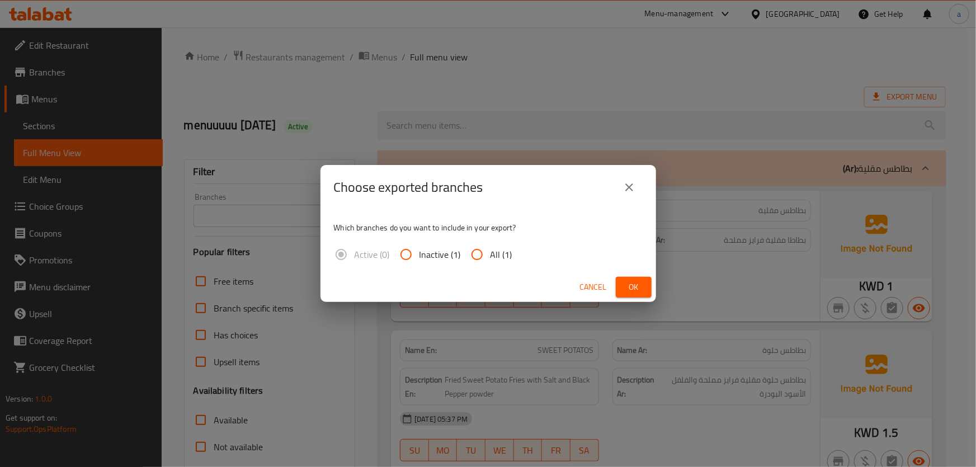
click at [482, 254] on input "All (1)" at bounding box center [477, 254] width 27 height 27
radio input "true"
click at [643, 283] on button "Ok" at bounding box center [634, 287] width 36 height 21
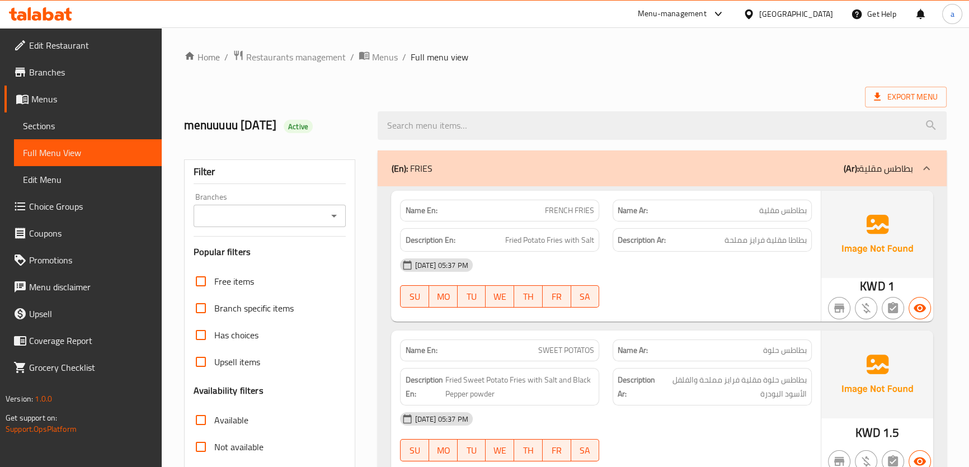
click at [914, 91] on span "Export Menu" at bounding box center [906, 97] width 64 height 14
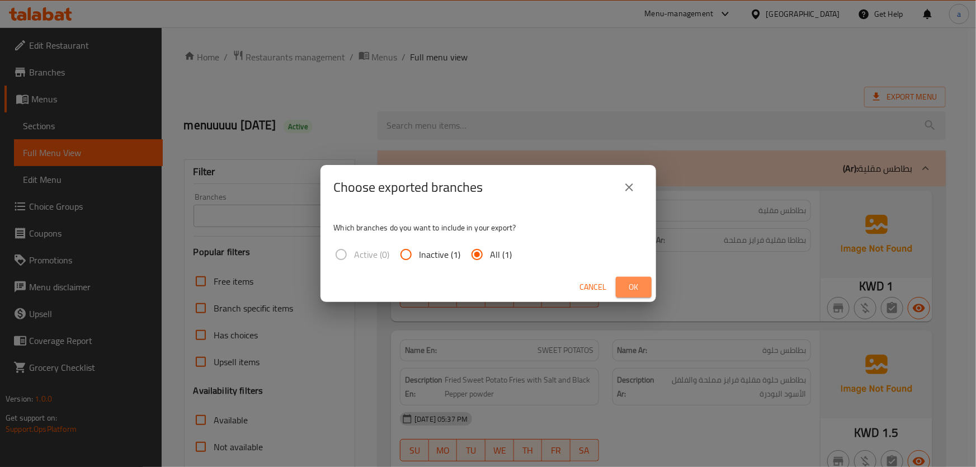
click at [632, 288] on span "Ok" at bounding box center [634, 287] width 18 height 14
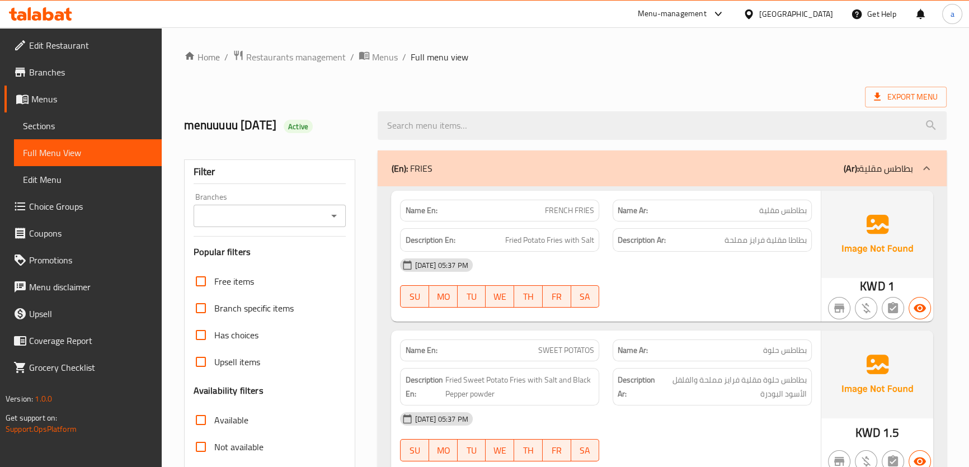
click at [888, 90] on span "Export Menu" at bounding box center [906, 97] width 64 height 14
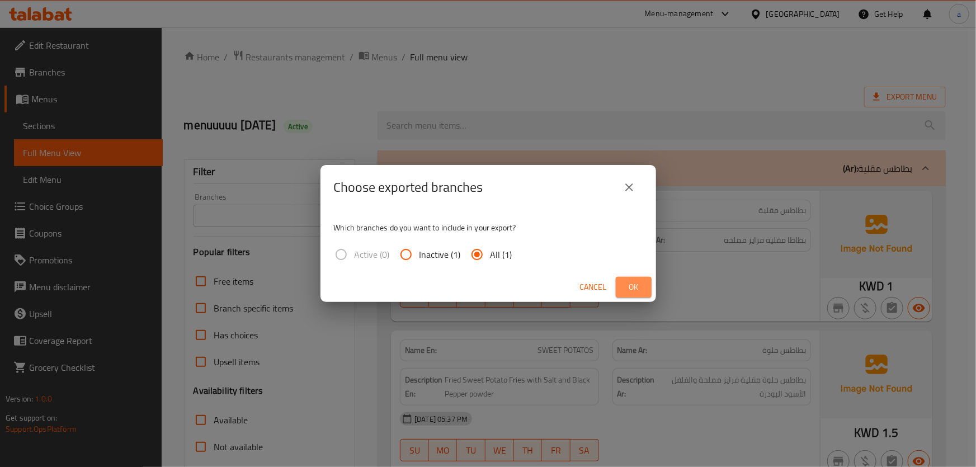
click at [636, 290] on span "Ok" at bounding box center [634, 287] width 18 height 14
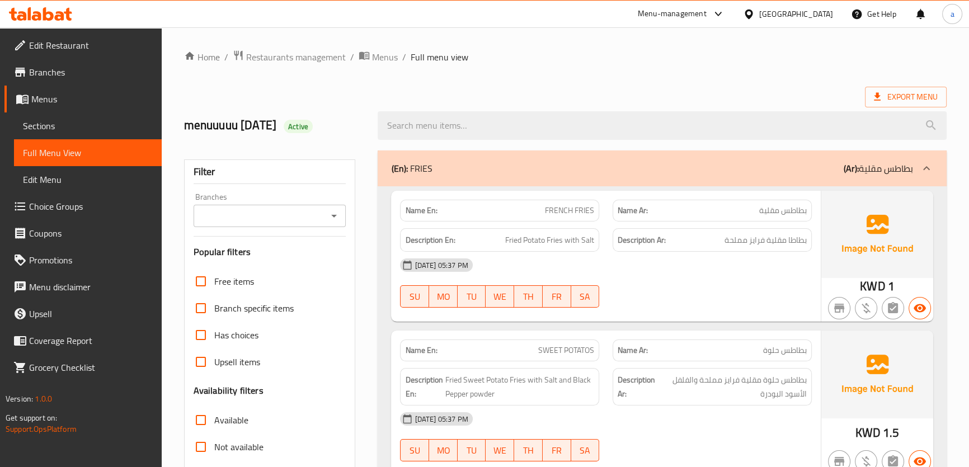
click at [66, 72] on span "Branches" at bounding box center [91, 71] width 124 height 13
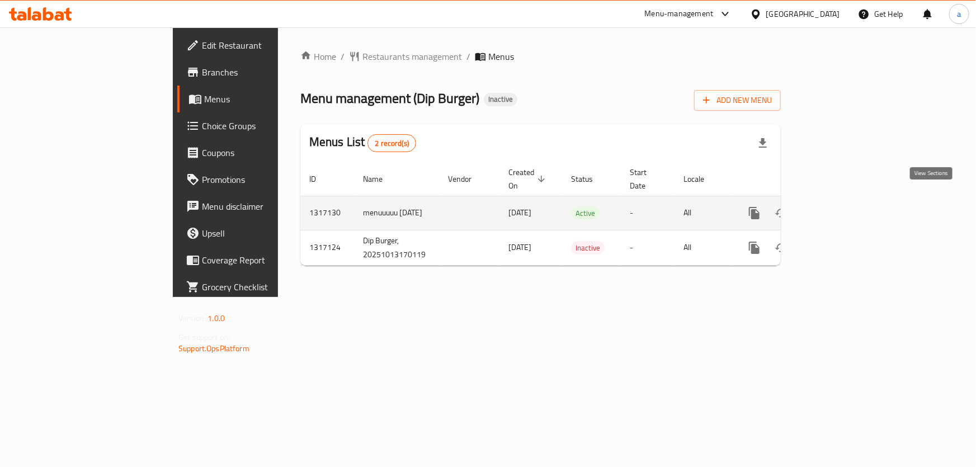
click at [842, 206] on icon "enhanced table" at bounding box center [835, 212] width 13 height 13
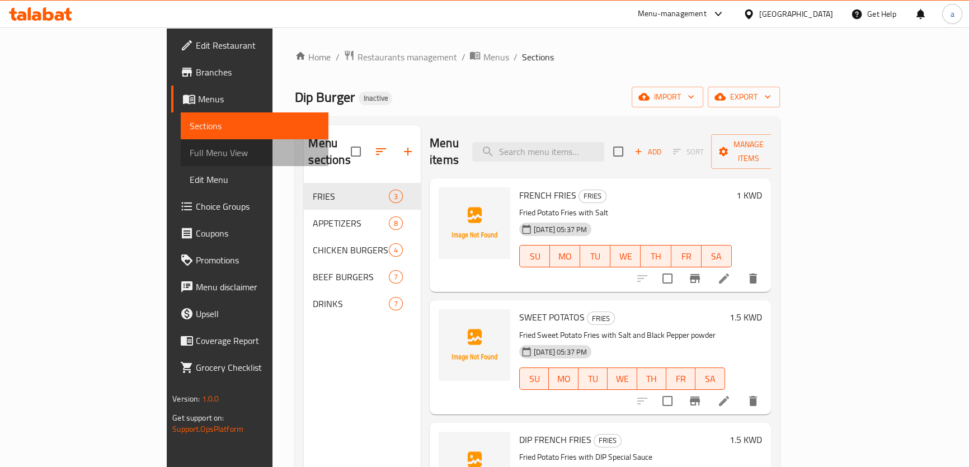
click at [181, 161] on link "Full Menu View" at bounding box center [255, 152] width 148 height 27
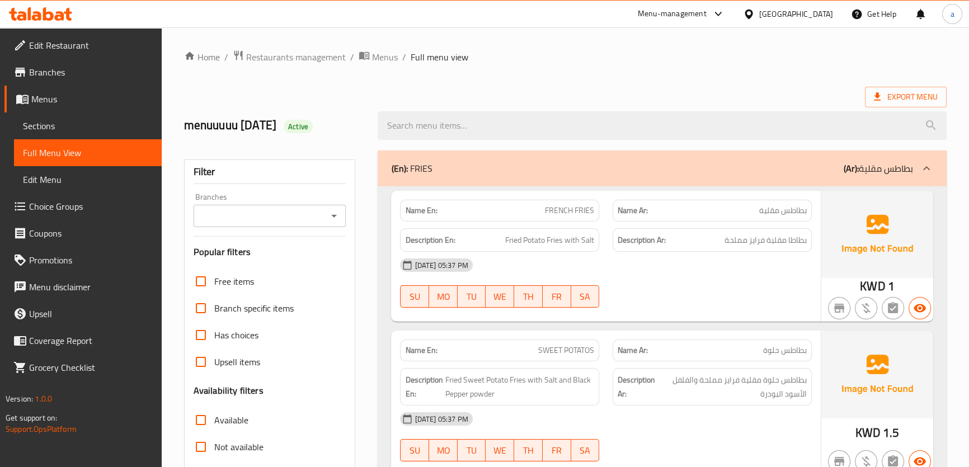
click at [85, 49] on span "Edit Restaurant" at bounding box center [91, 45] width 124 height 13
